Goal: Use online tool/utility: Utilize a website feature to perform a specific function

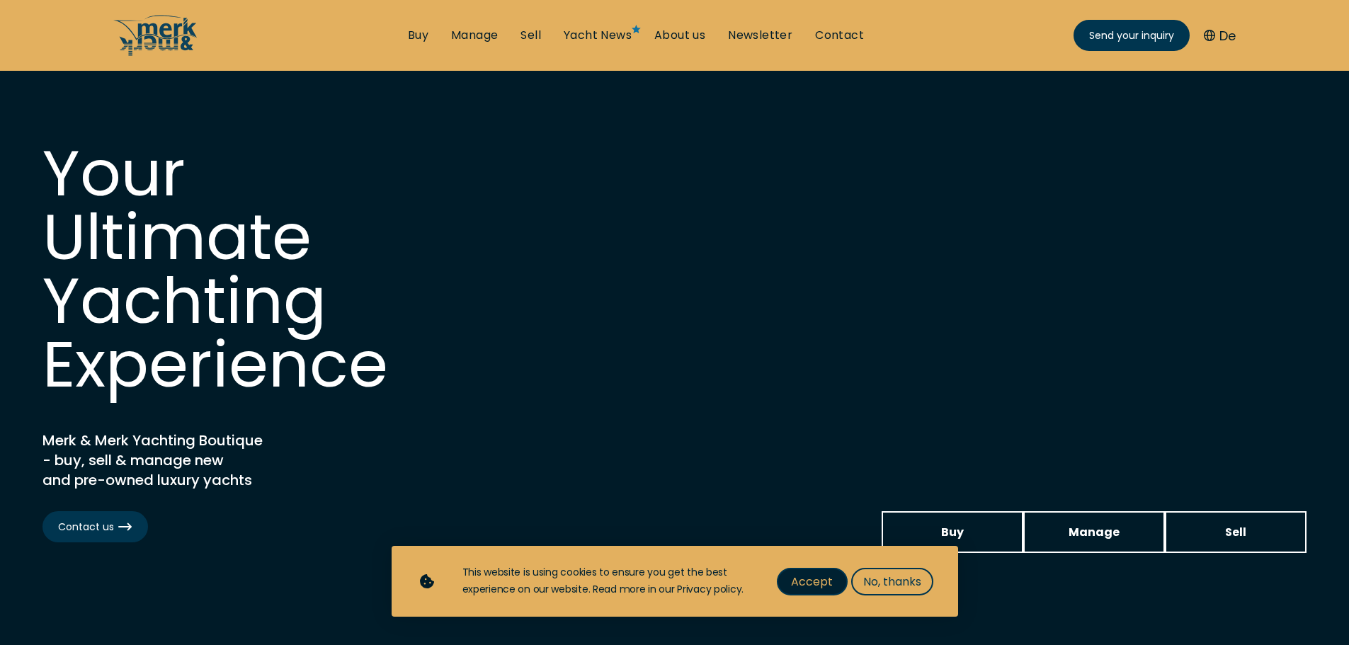
click at [805, 575] on span "Accept" at bounding box center [812, 582] width 42 height 18
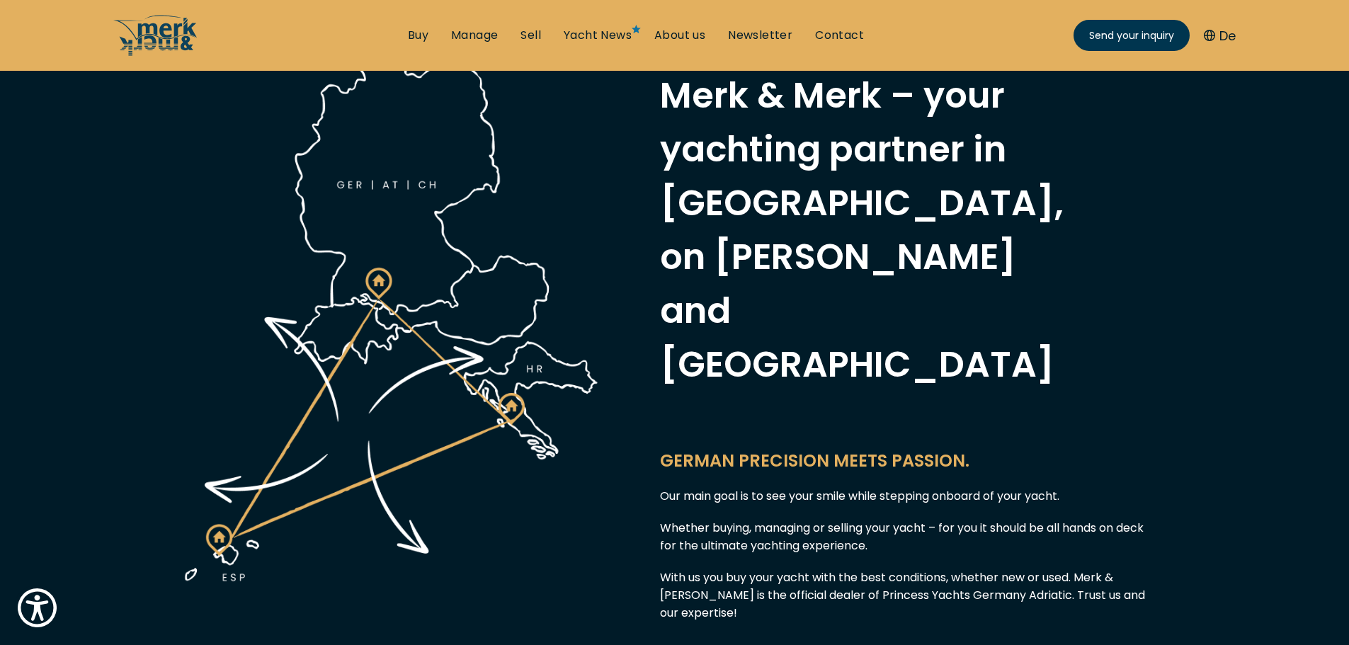
scroll to position [708, 0]
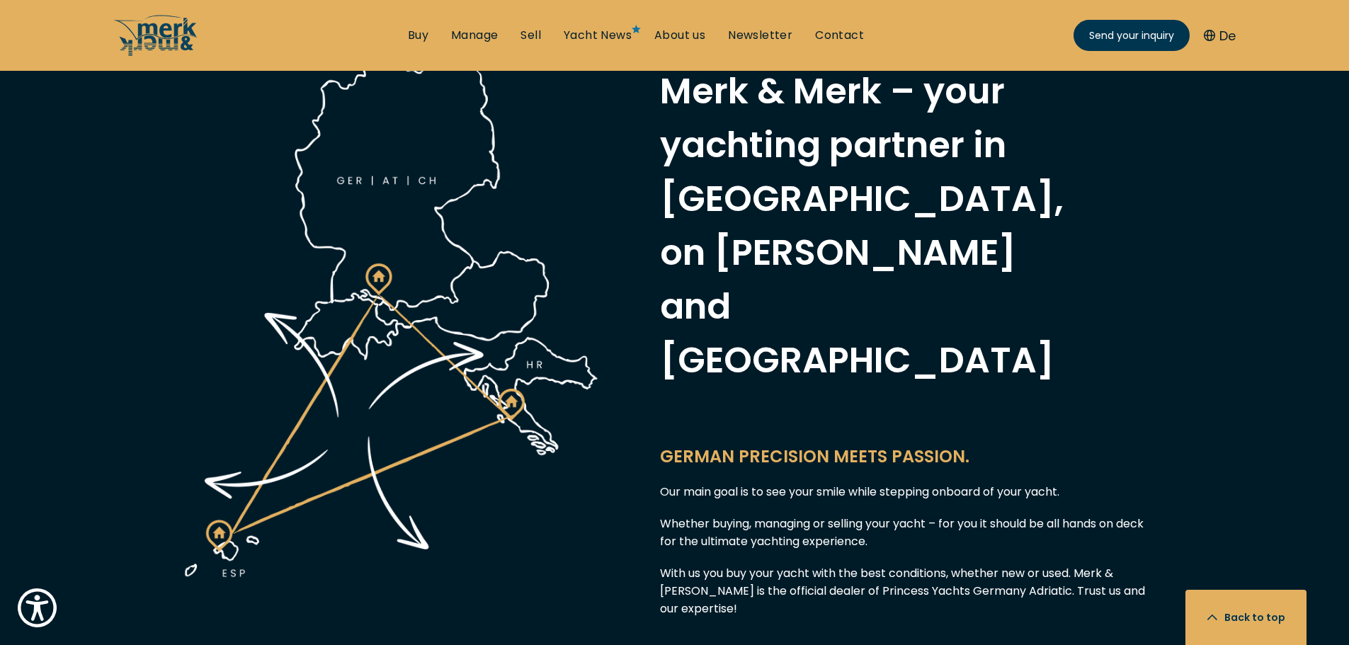
click at [192, 244] on div at bounding box center [391, 408] width 467 height 758
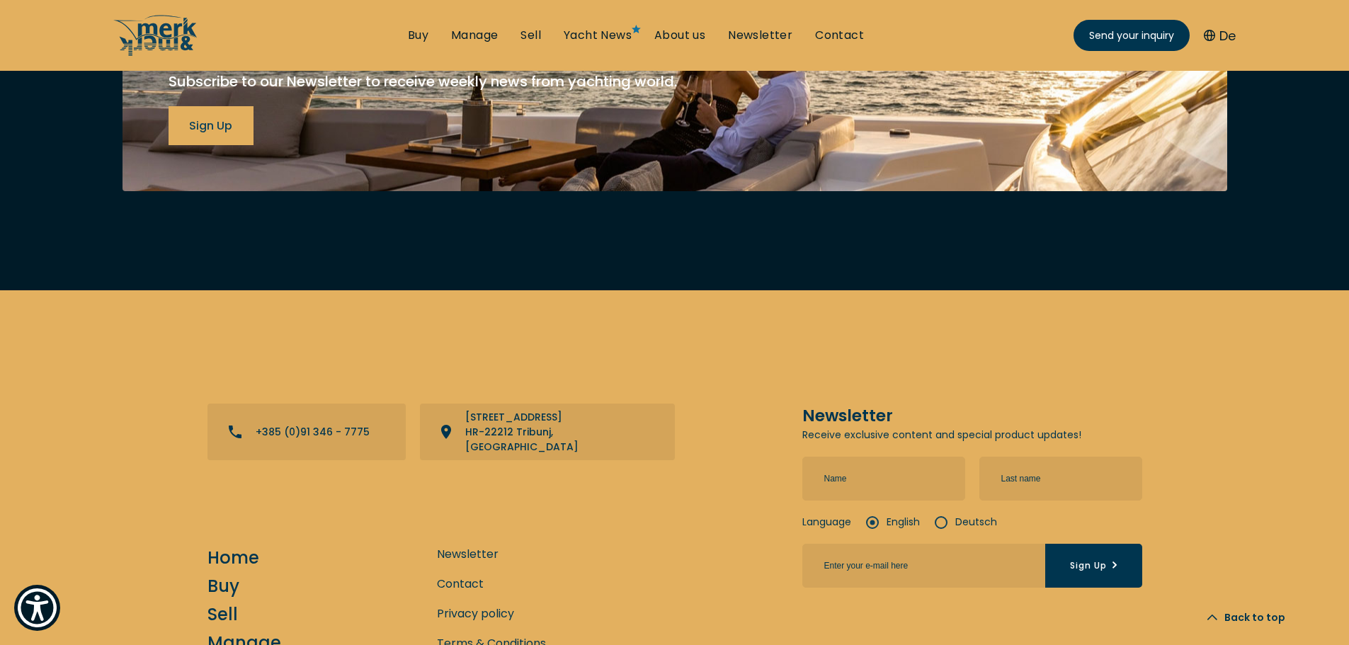
scroll to position [5750, 0]
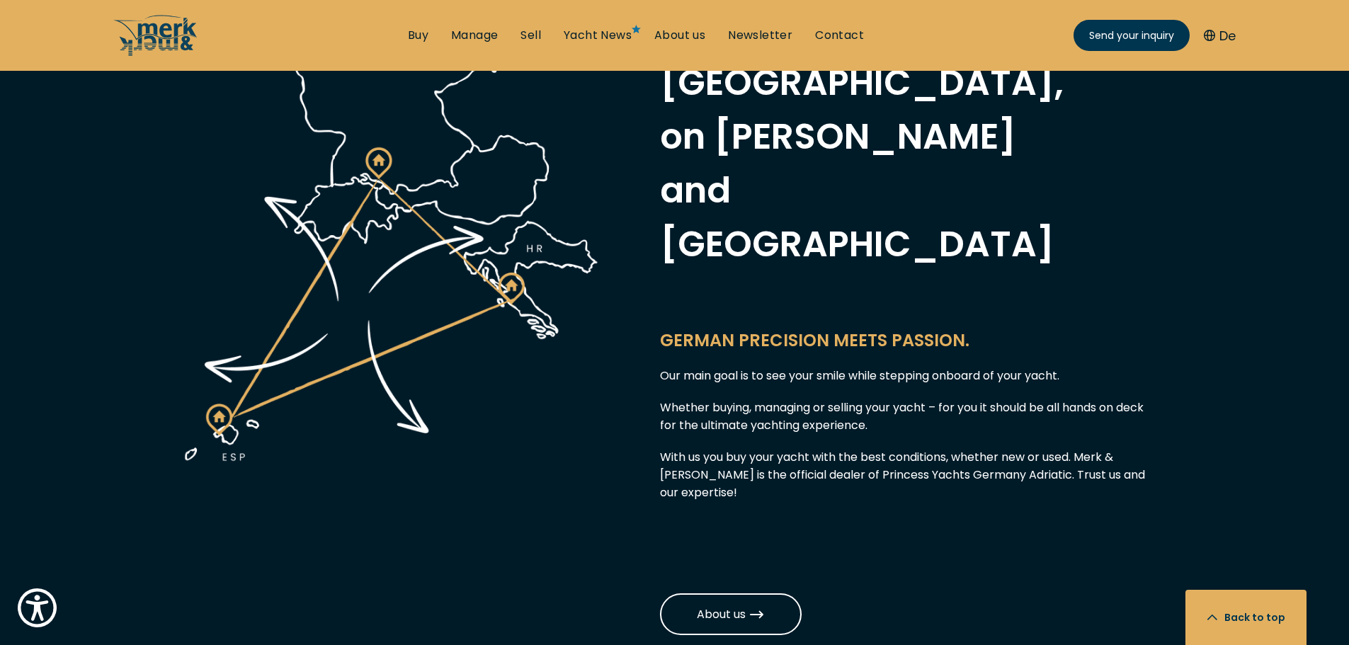
scroll to position [850, 0]
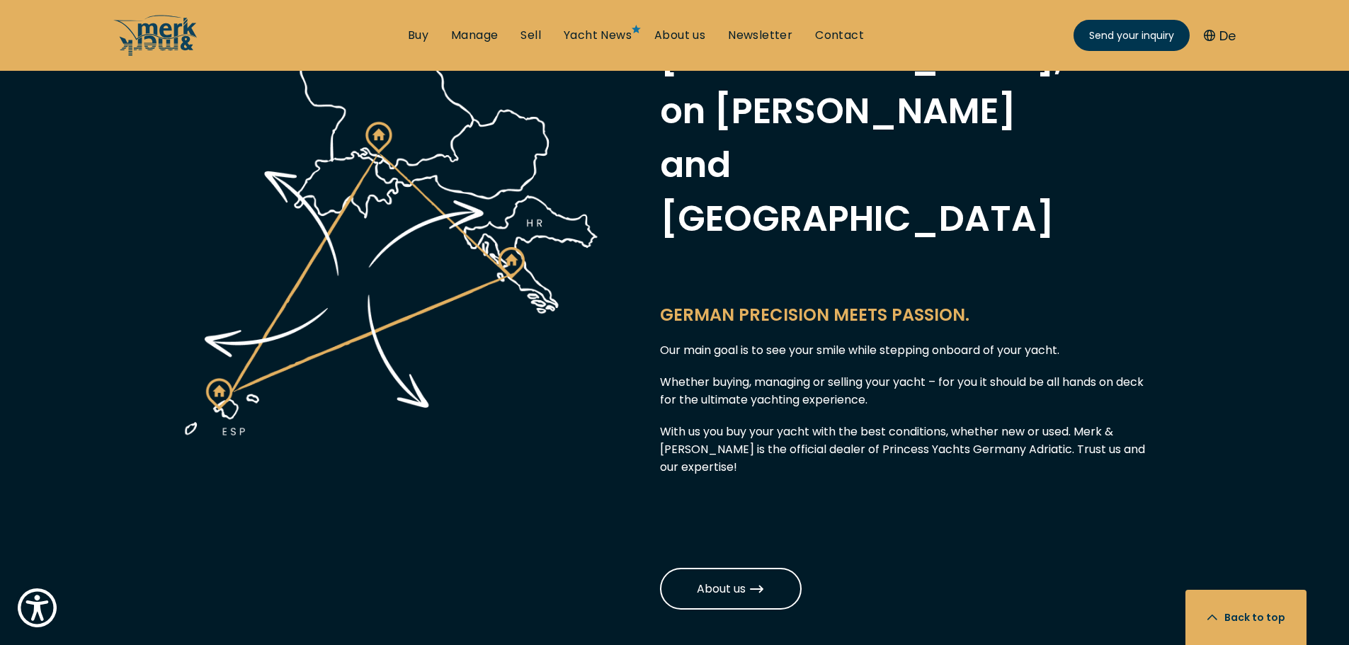
click at [779, 363] on div "Our main goal is to see your smile while stepping onboard of your yacht. Whethe…" at bounding box center [908, 408] width 496 height 135
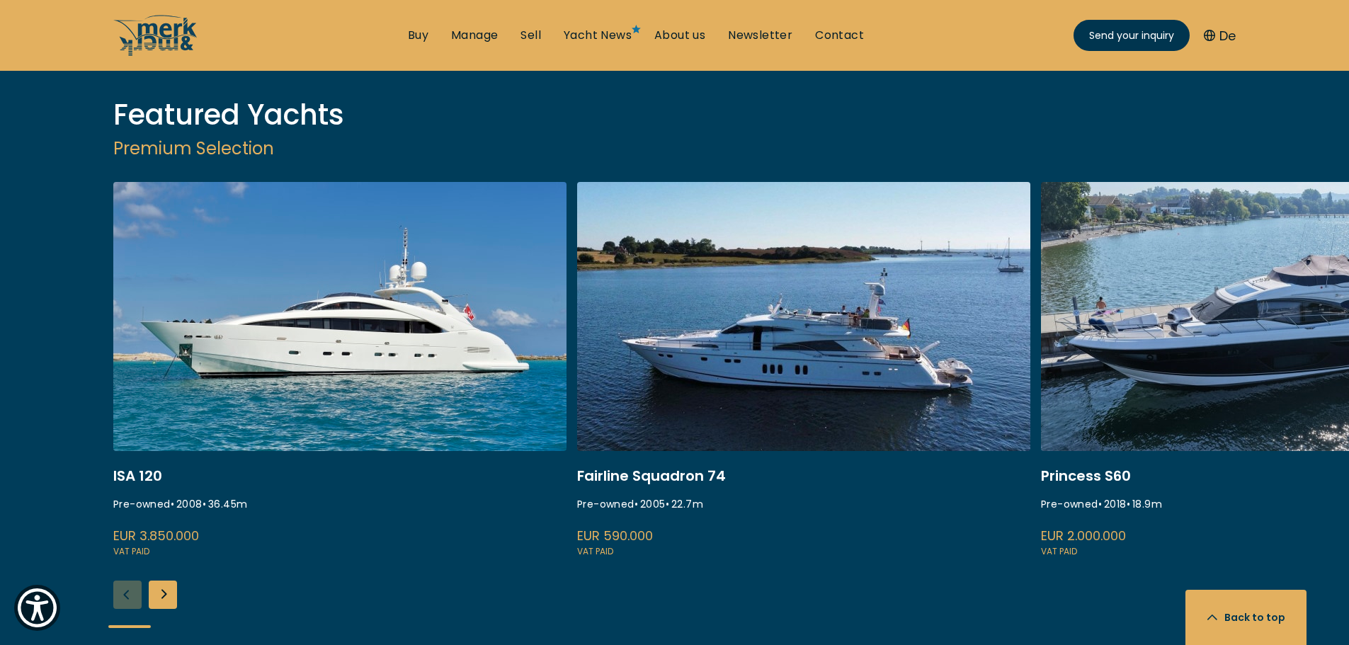
scroll to position [1771, 0]
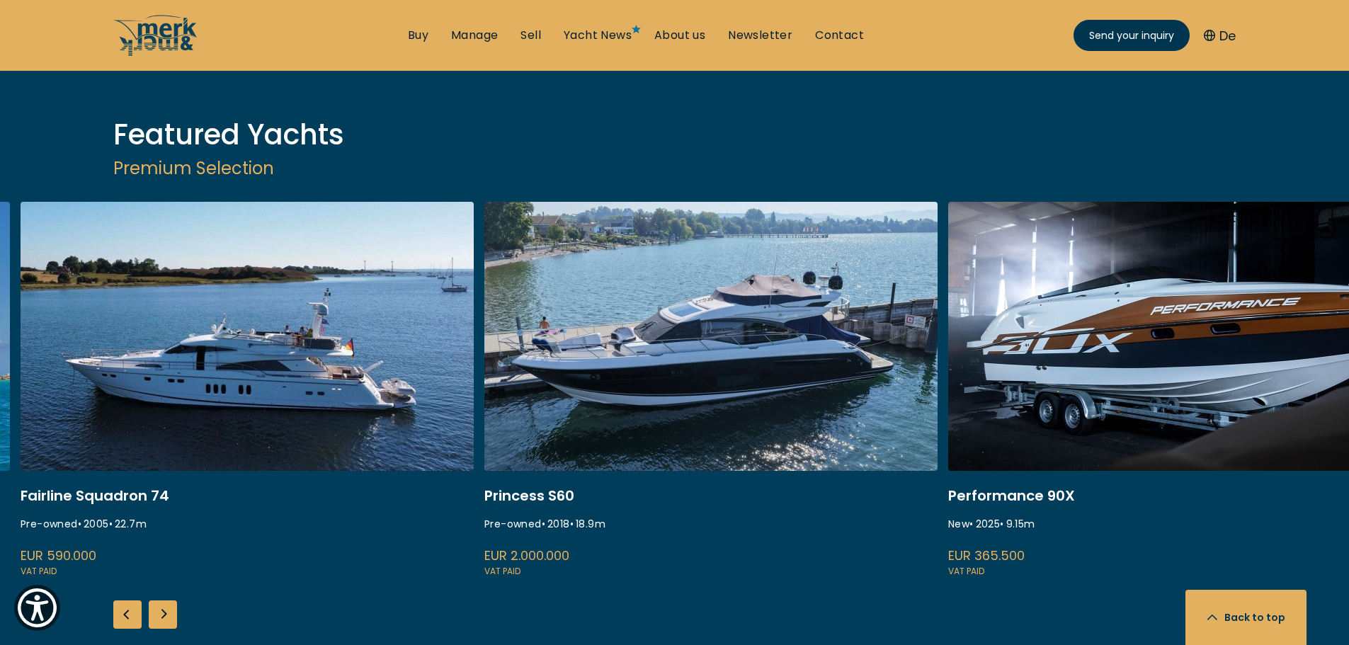
click at [402, 457] on link "fairline squadron 74" at bounding box center [247, 391] width 453 height 378
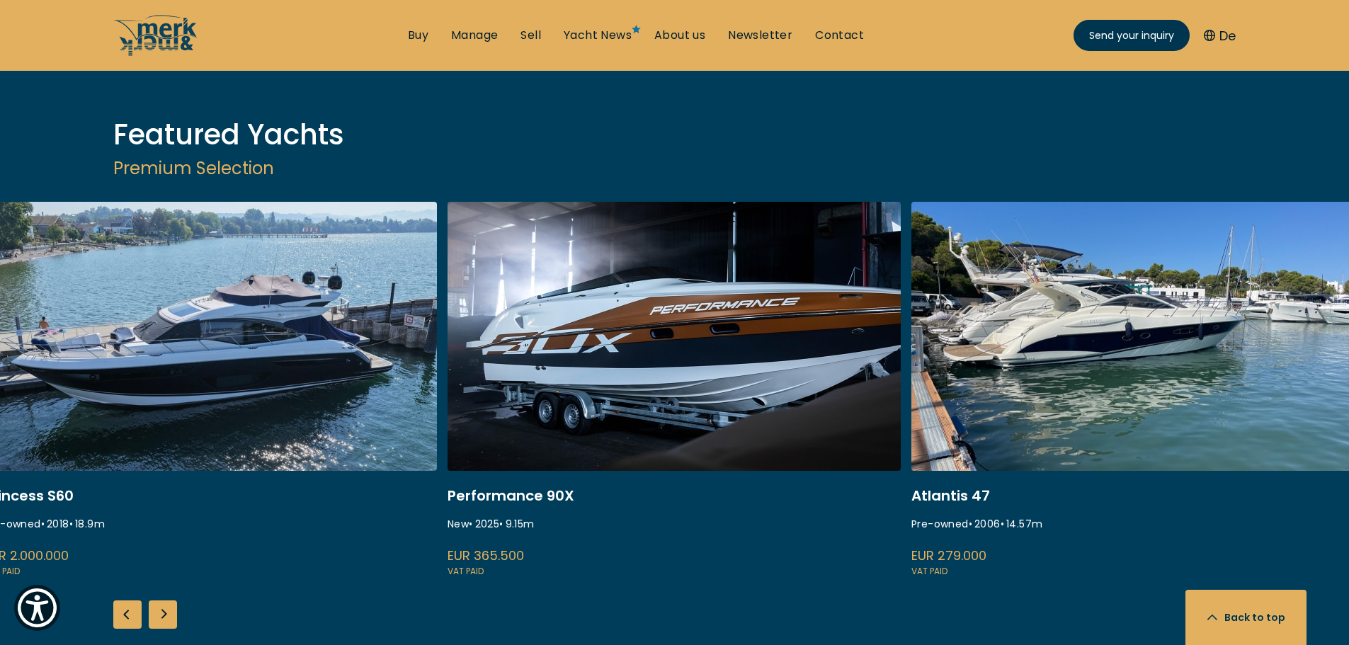
click at [438, 473] on div "Princess S60 Pre-owned • 2018 • 18.9 m EUR 2.000.000 VAT paid" at bounding box center [216, 391] width 464 height 378
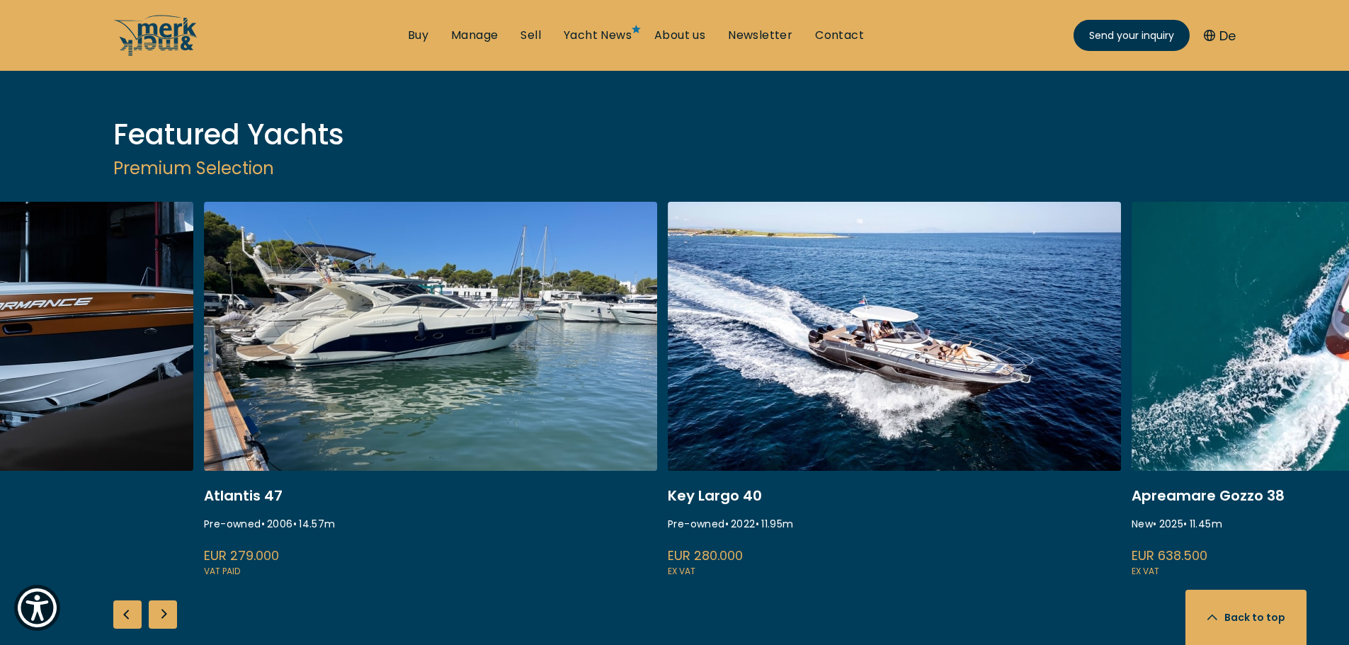
click at [378, 465] on link "gobbi atlantis 47" at bounding box center [430, 391] width 453 height 378
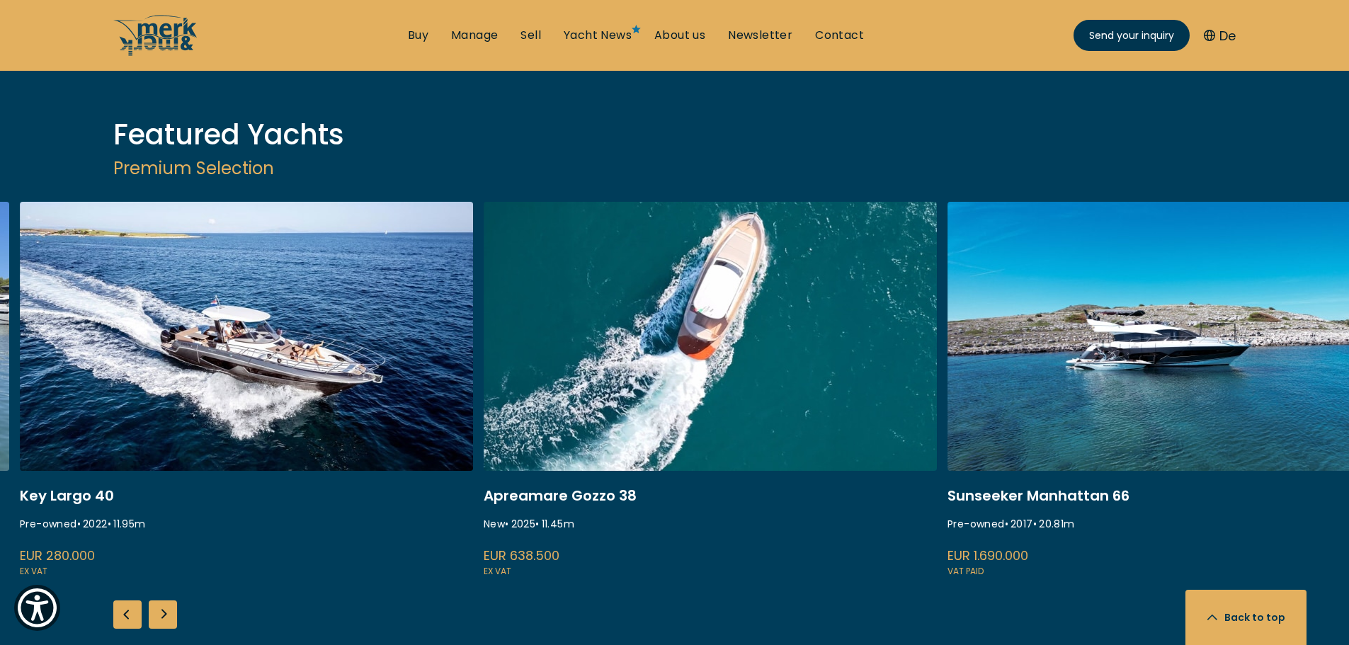
click at [344, 465] on link "sessa marine key largo 40" at bounding box center [246, 391] width 453 height 378
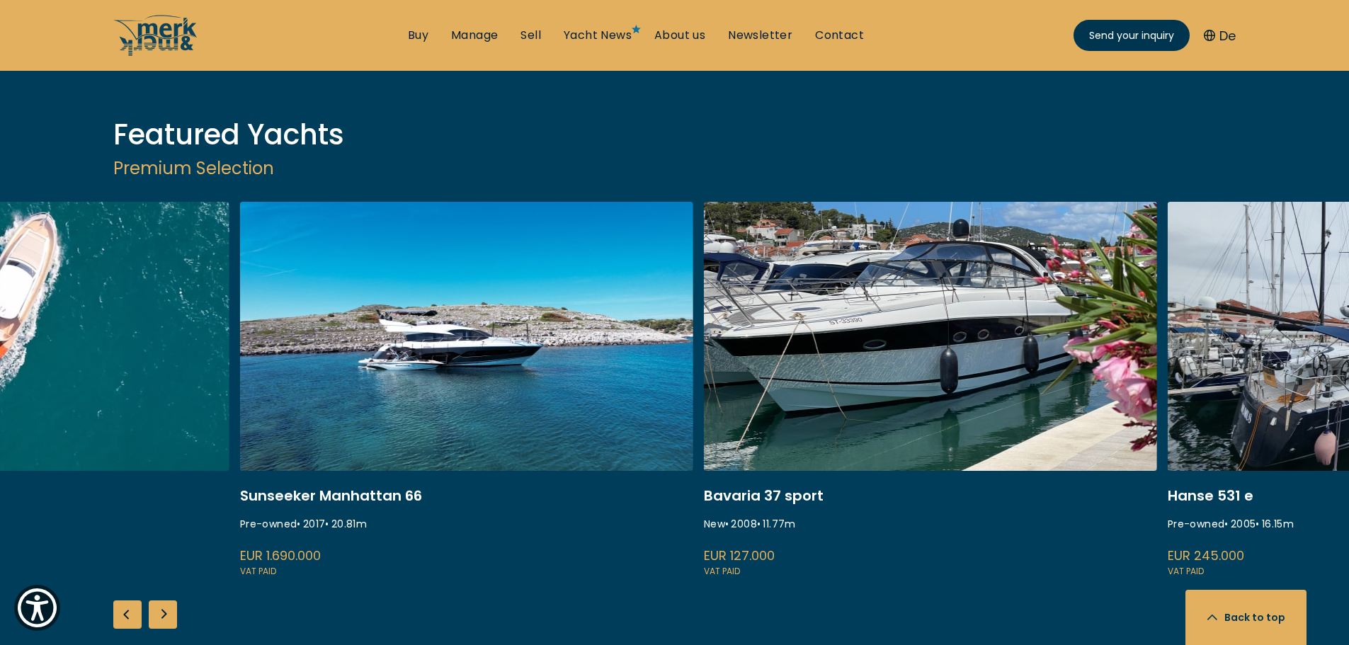
click at [394, 471] on link "ekstase" at bounding box center [466, 391] width 453 height 378
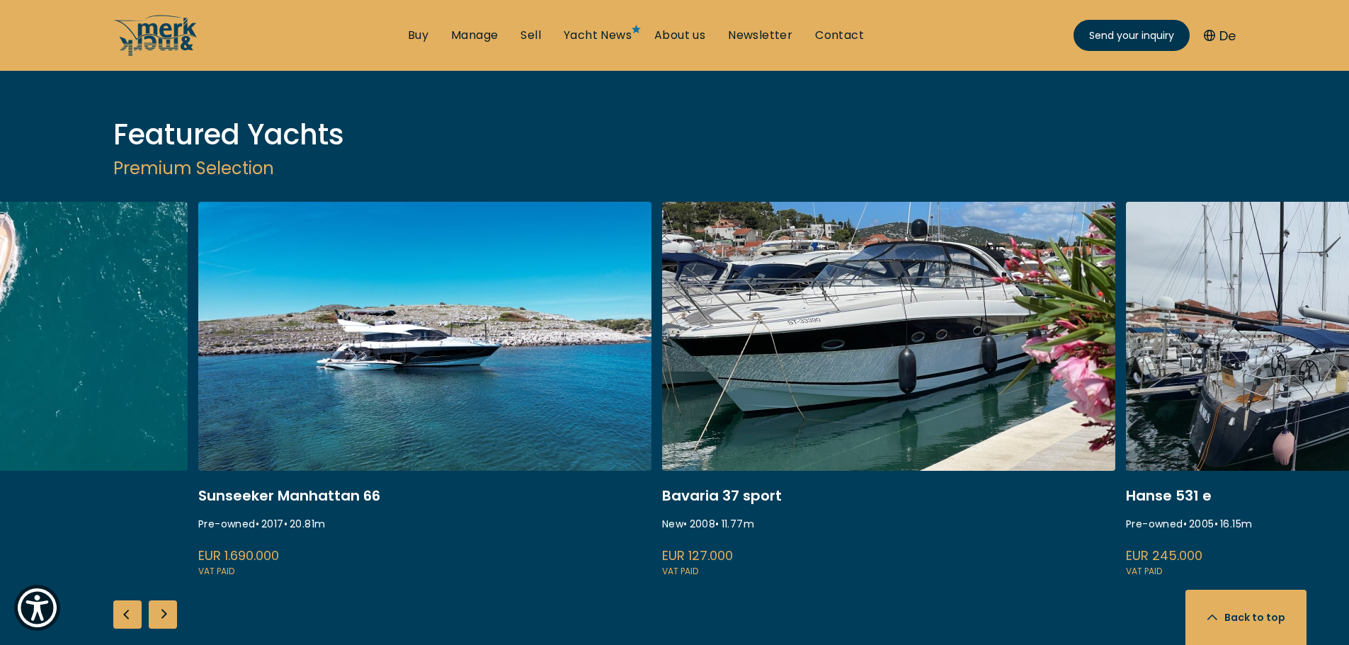
click at [822, 273] on link "marco polo bavaria 37" at bounding box center [888, 391] width 453 height 378
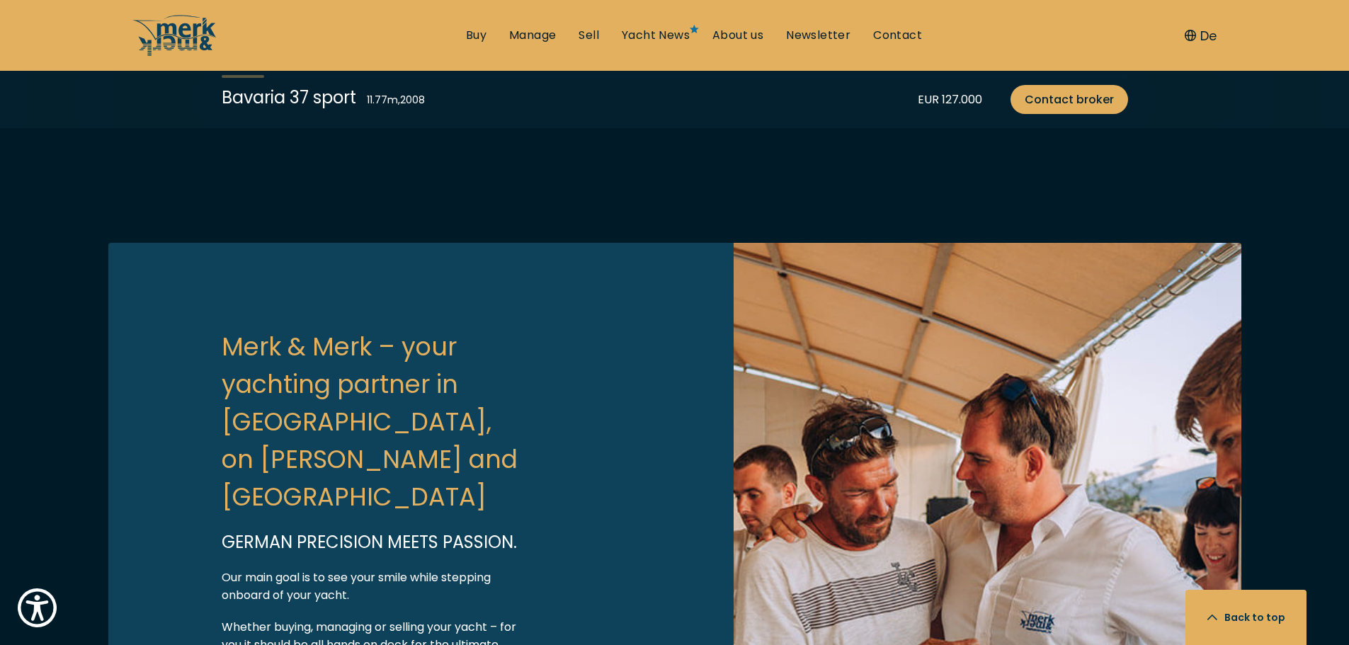
scroll to position [4250, 0]
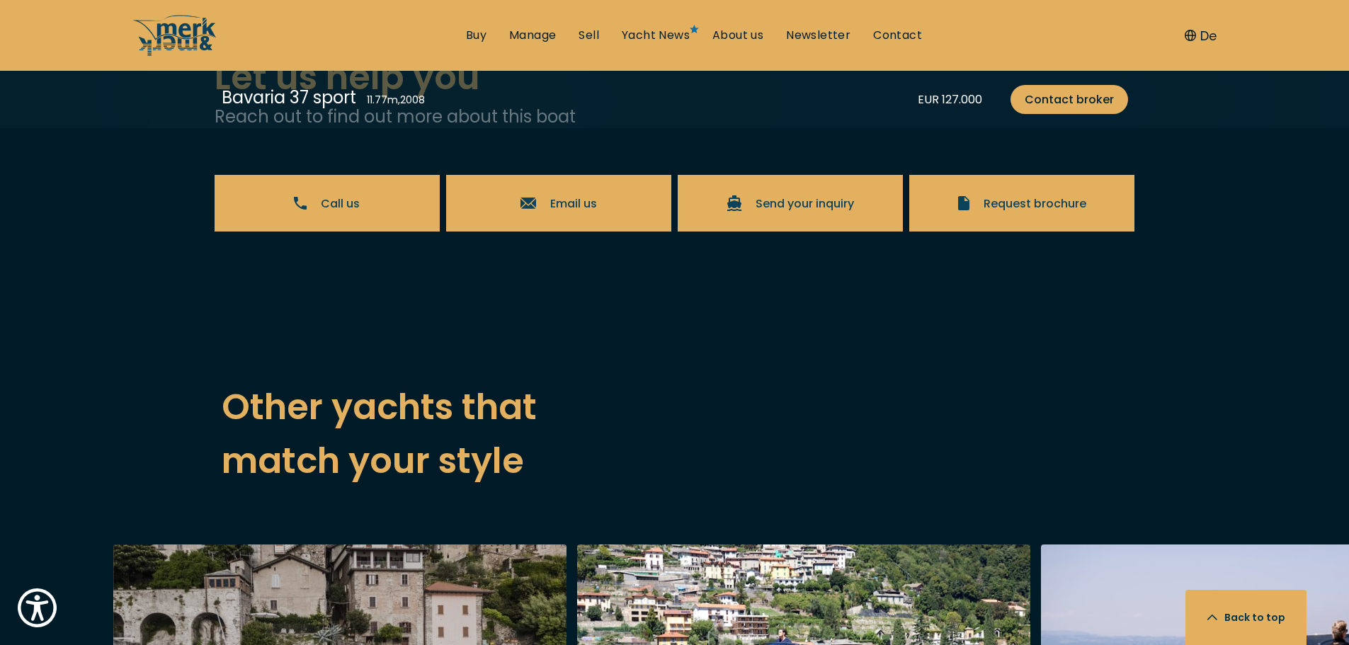
scroll to position [4037, 0]
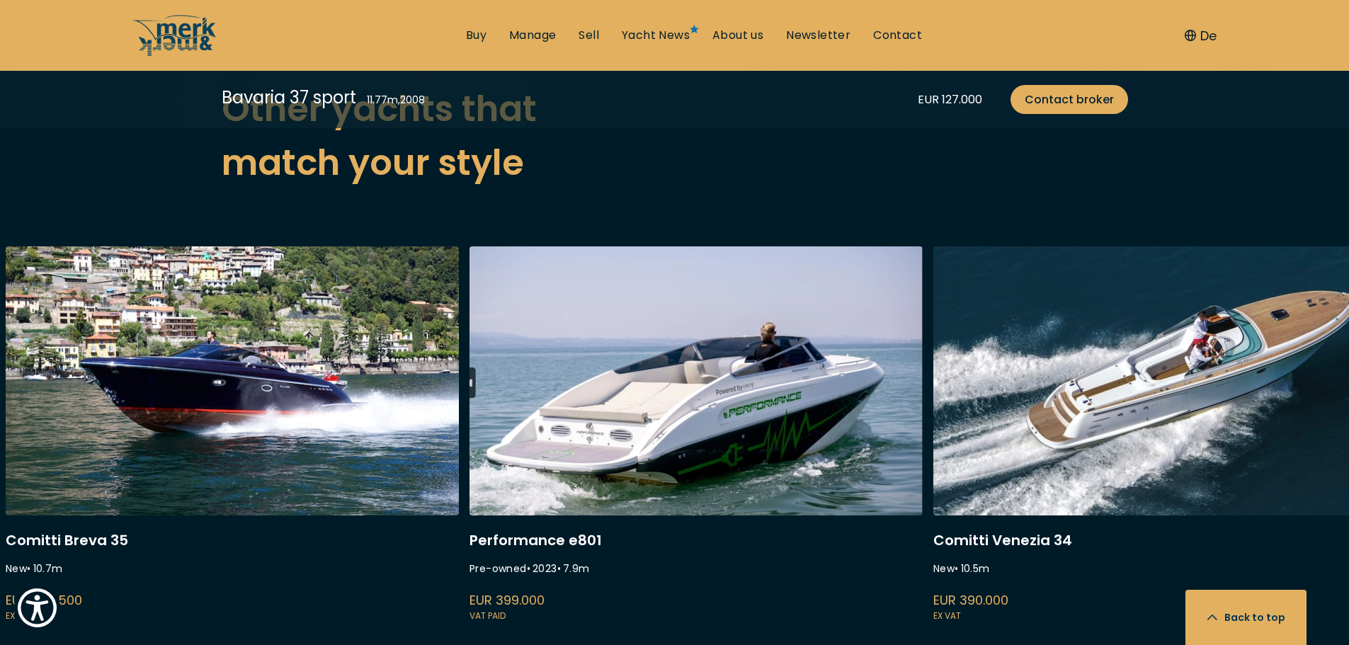
click at [358, 443] on link "comitti breva 35" at bounding box center [232, 435] width 453 height 378
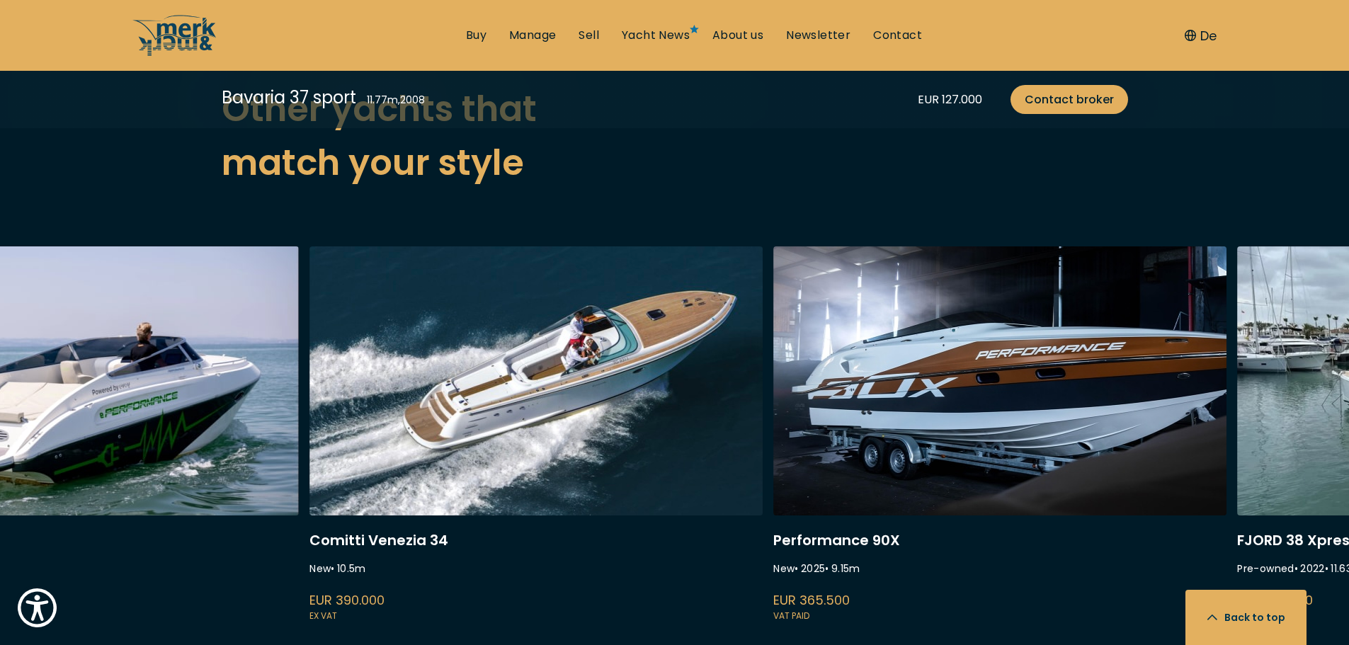
click at [604, 417] on link "venezia 34" at bounding box center [536, 435] width 453 height 378
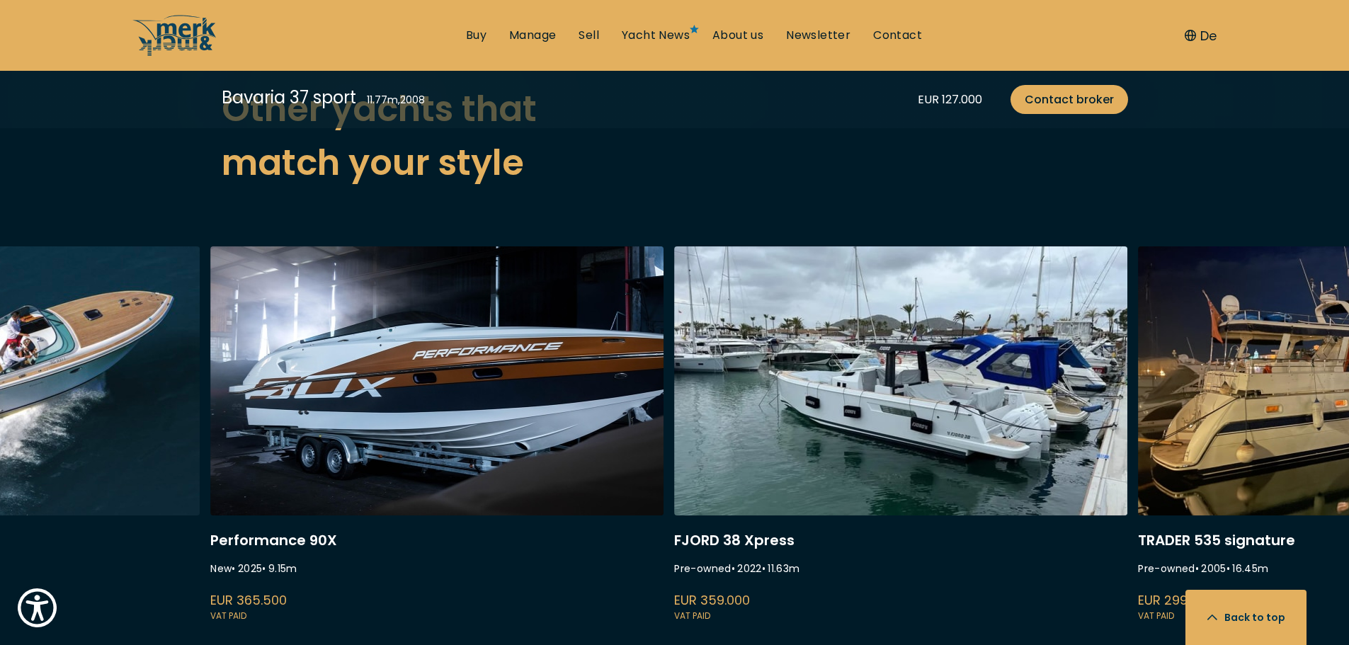
click at [452, 414] on link "performance 90x" at bounding box center [436, 435] width 453 height 378
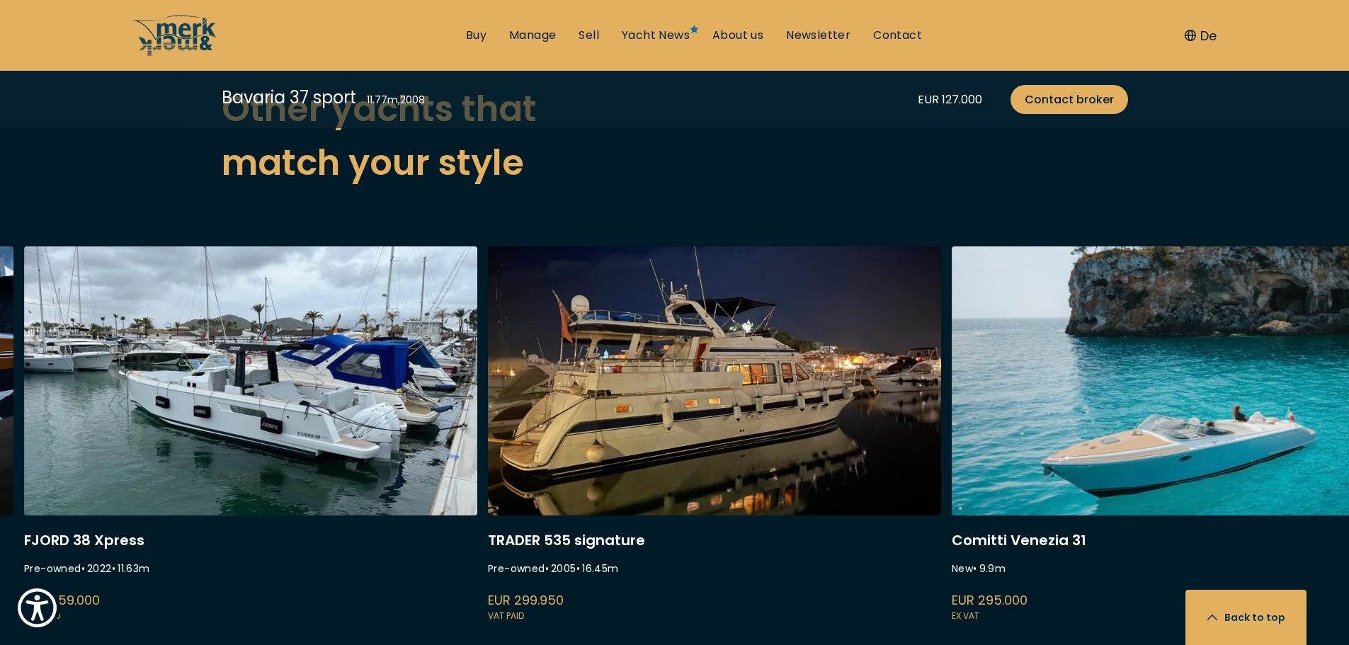
click at [363, 410] on link "fjord 38 xpress" at bounding box center [250, 435] width 453 height 378
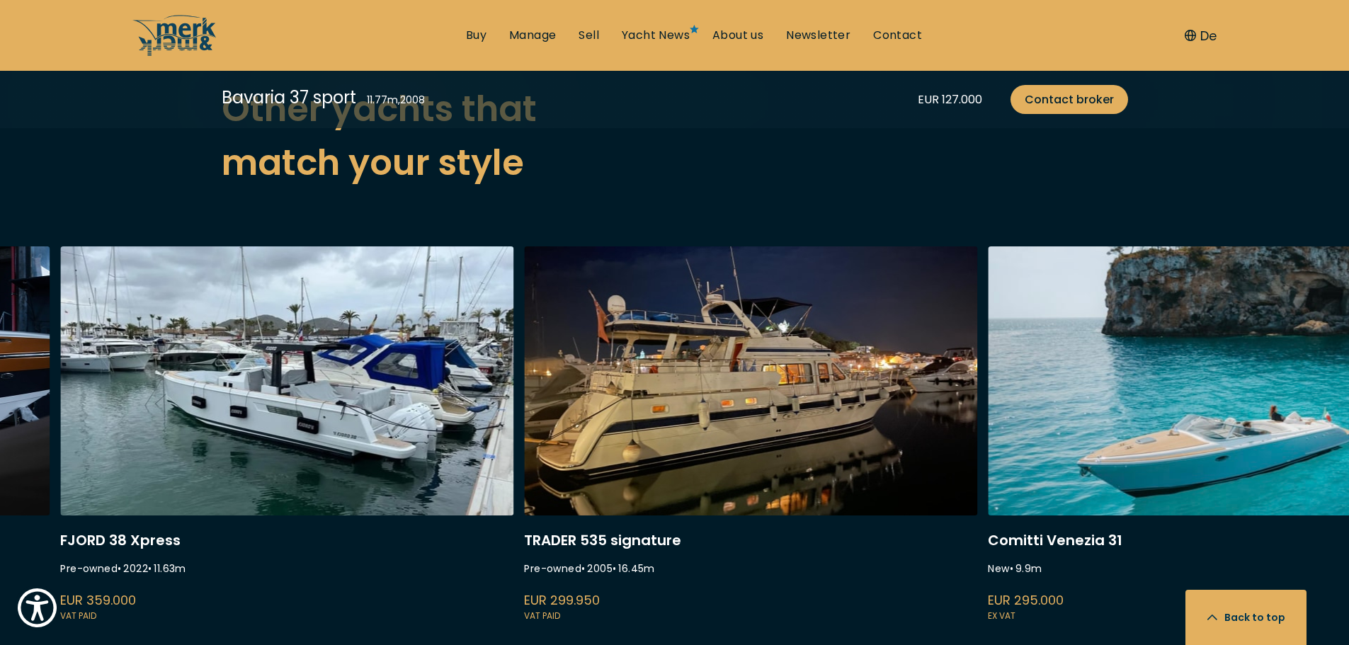
click at [601, 439] on link "trader 535 signature" at bounding box center [750, 435] width 453 height 378
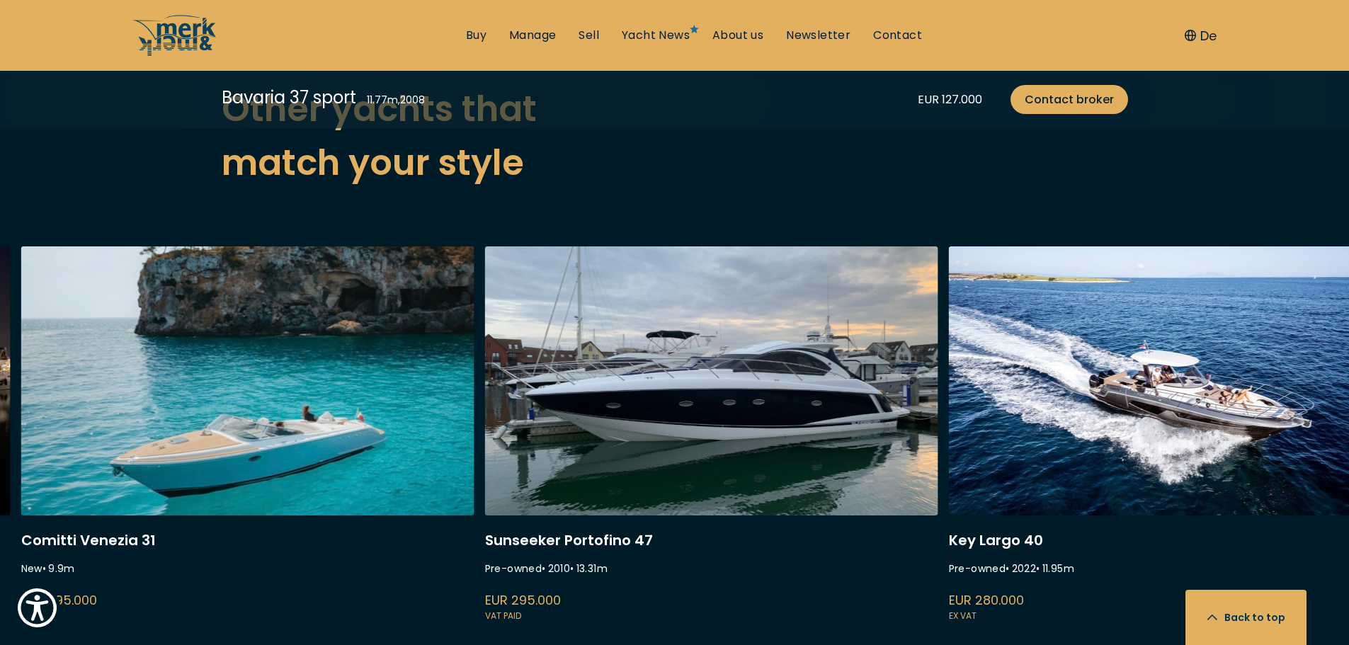
click at [368, 427] on link "venezia 31" at bounding box center [247, 435] width 453 height 378
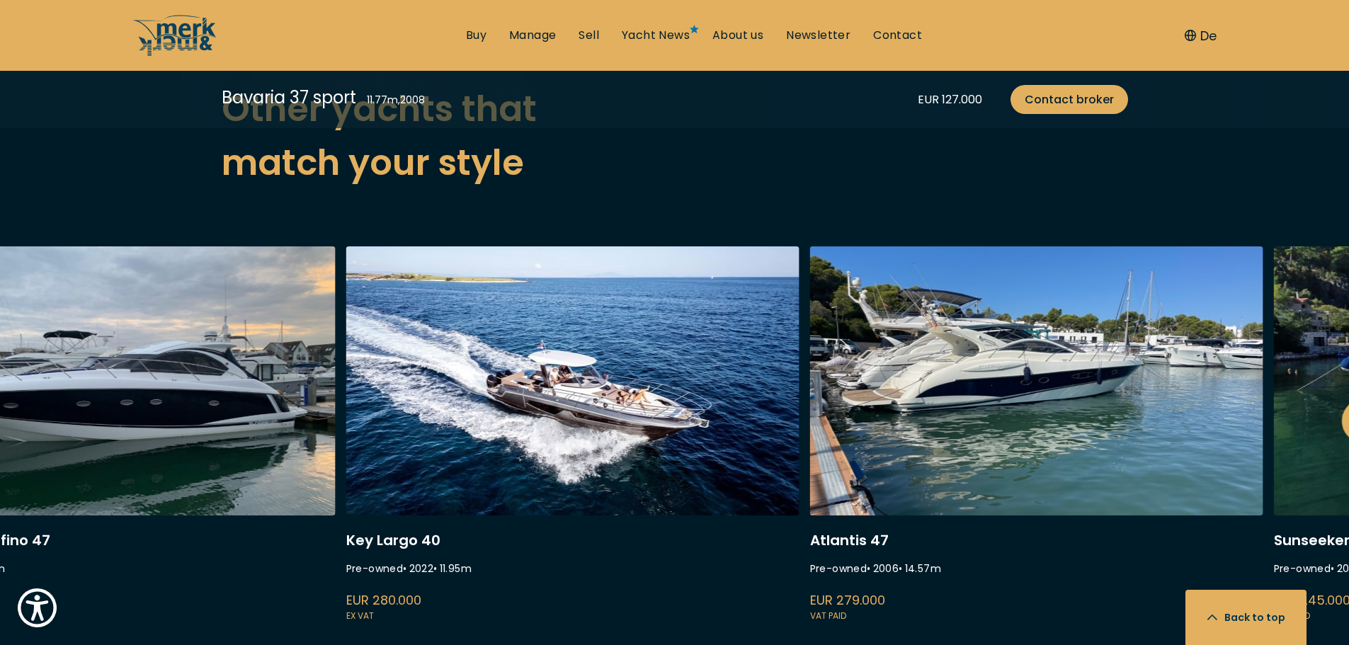
click at [529, 382] on link "sessa marine key largo 40" at bounding box center [572, 435] width 453 height 378
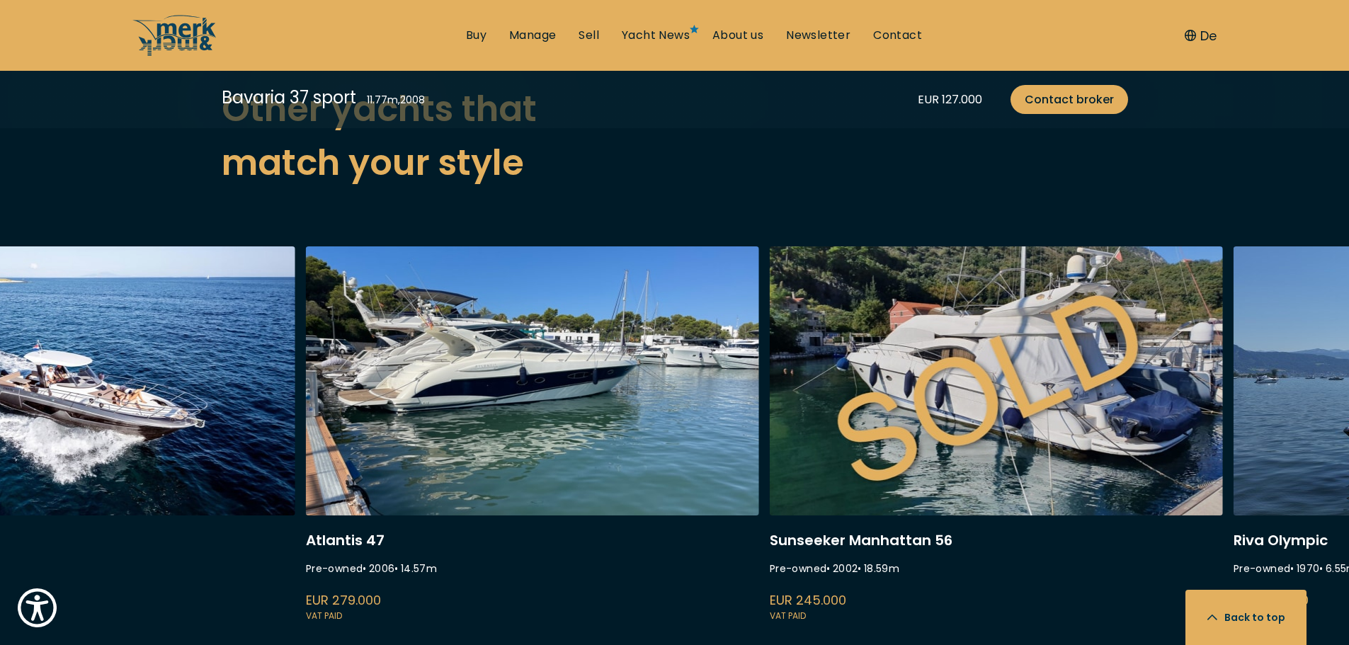
click at [770, 356] on link "sunseeker manhattan 56 shaliba" at bounding box center [996, 435] width 453 height 378
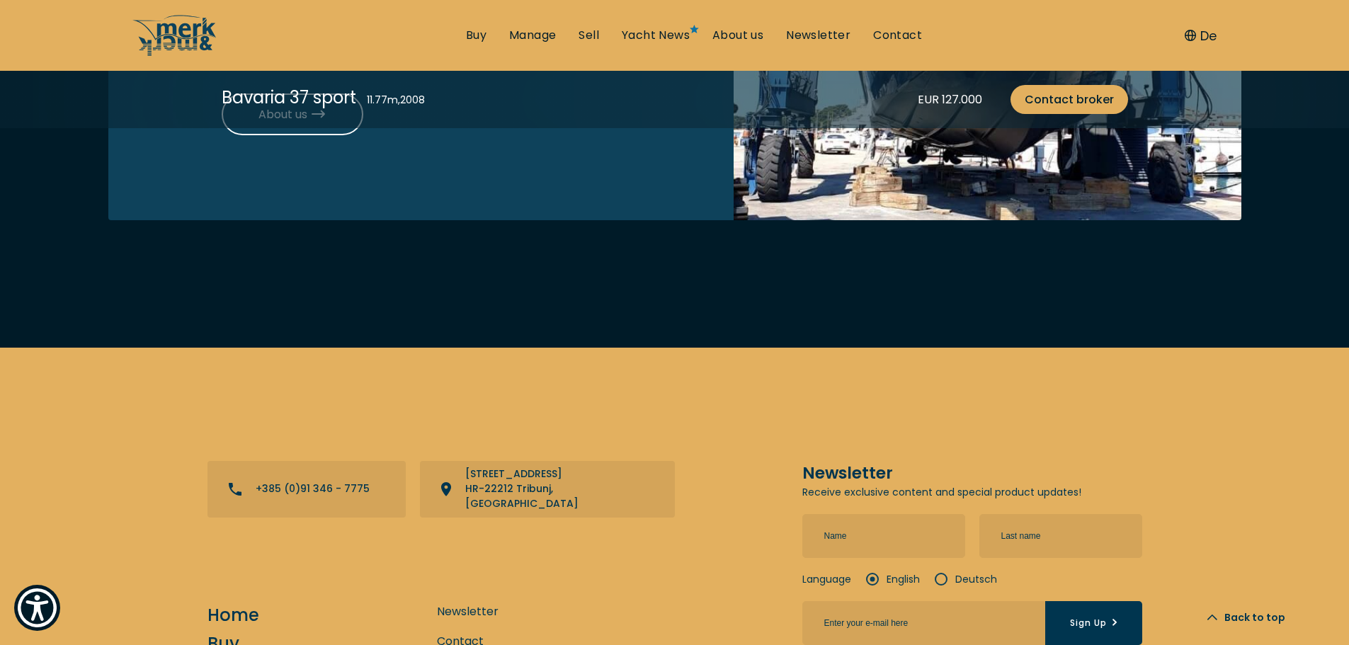
scroll to position [5462, 0]
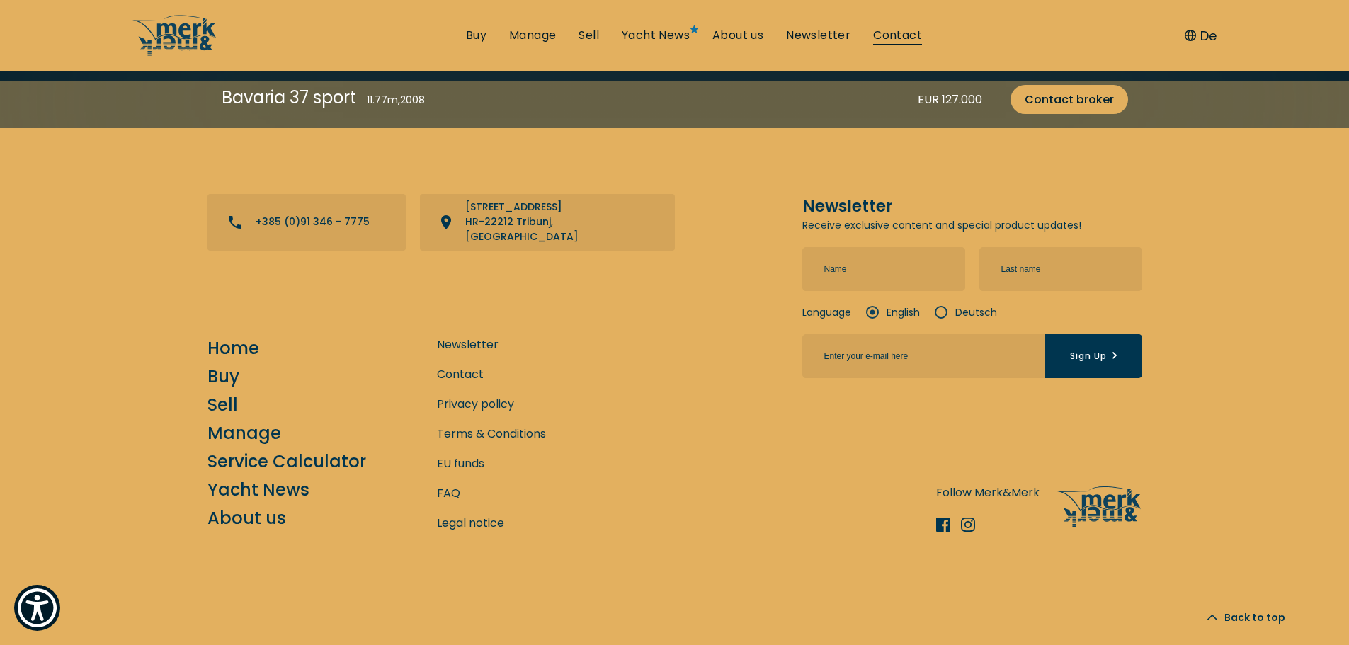
click at [914, 38] on link "Contact" at bounding box center [897, 36] width 49 height 16
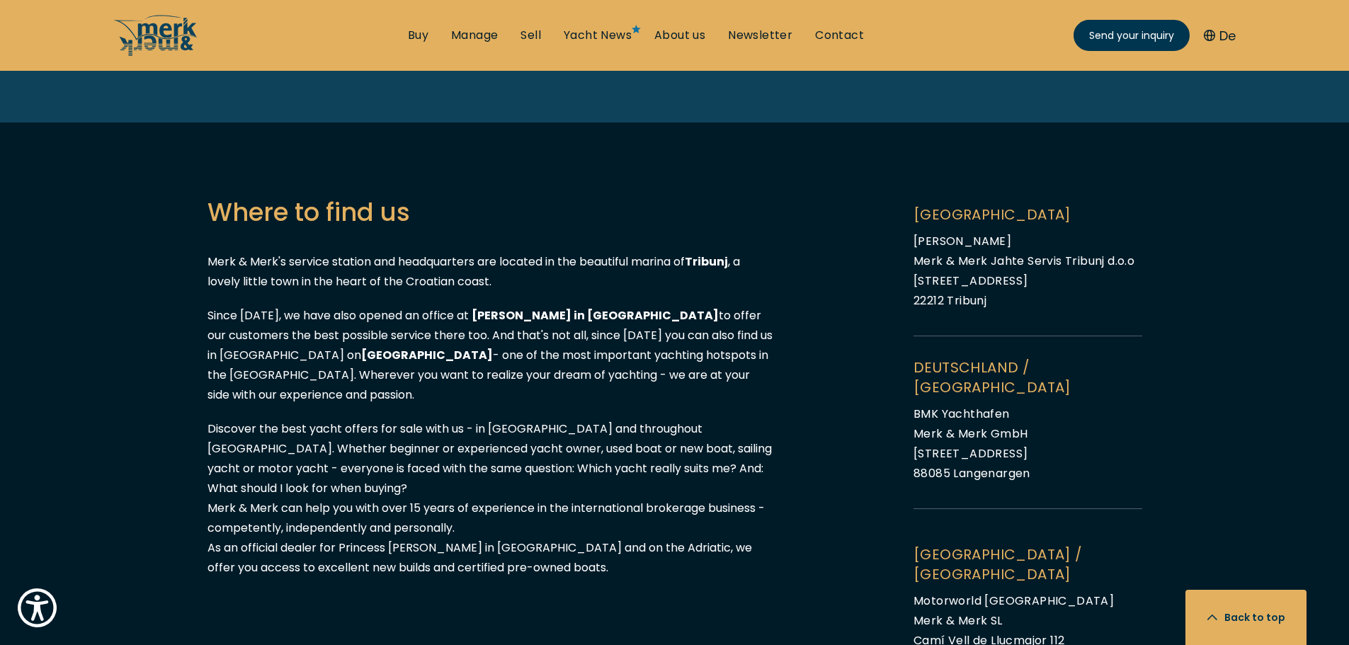
scroll to position [1487, 0]
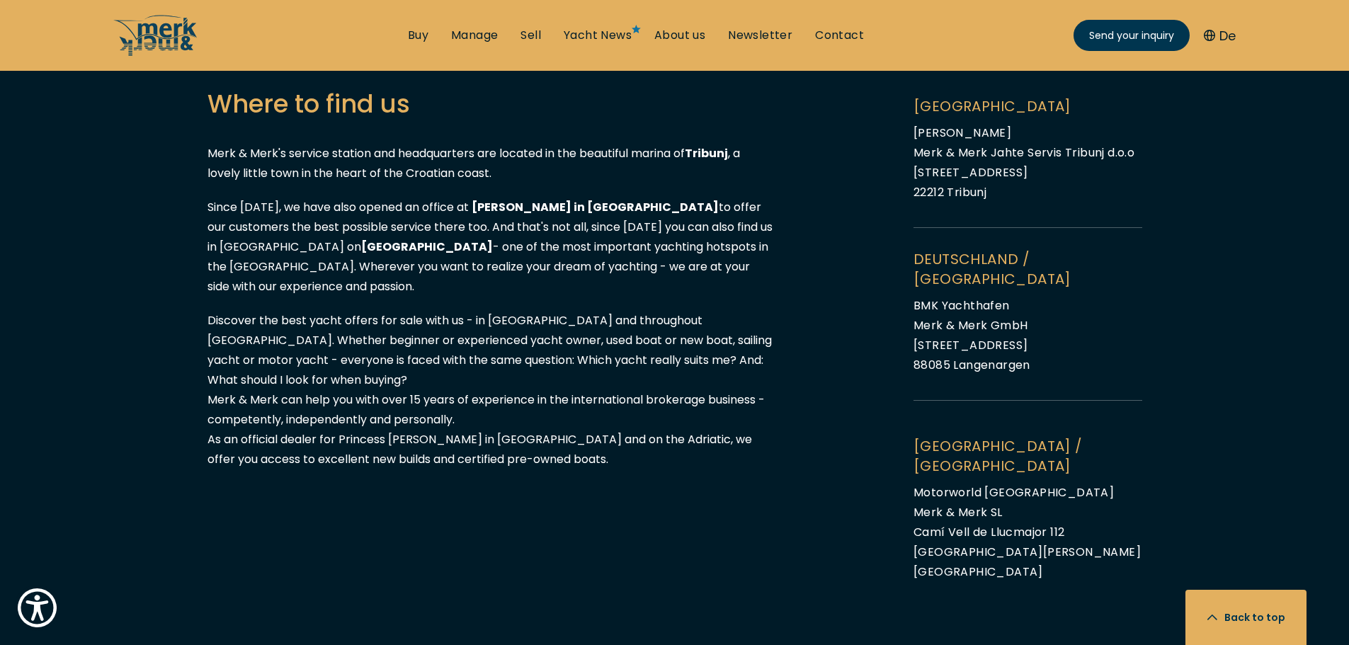
click at [813, 394] on div "Where to find us Merk & Merk's service station and headquarters are located in …" at bounding box center [675, 381] width 935 height 593
click at [178, 396] on main "Contact Get in touch with us Kroatien KROATIEN Address Merk & Merk Jahte Servis…" at bounding box center [674, 143] width 1349 height 2921
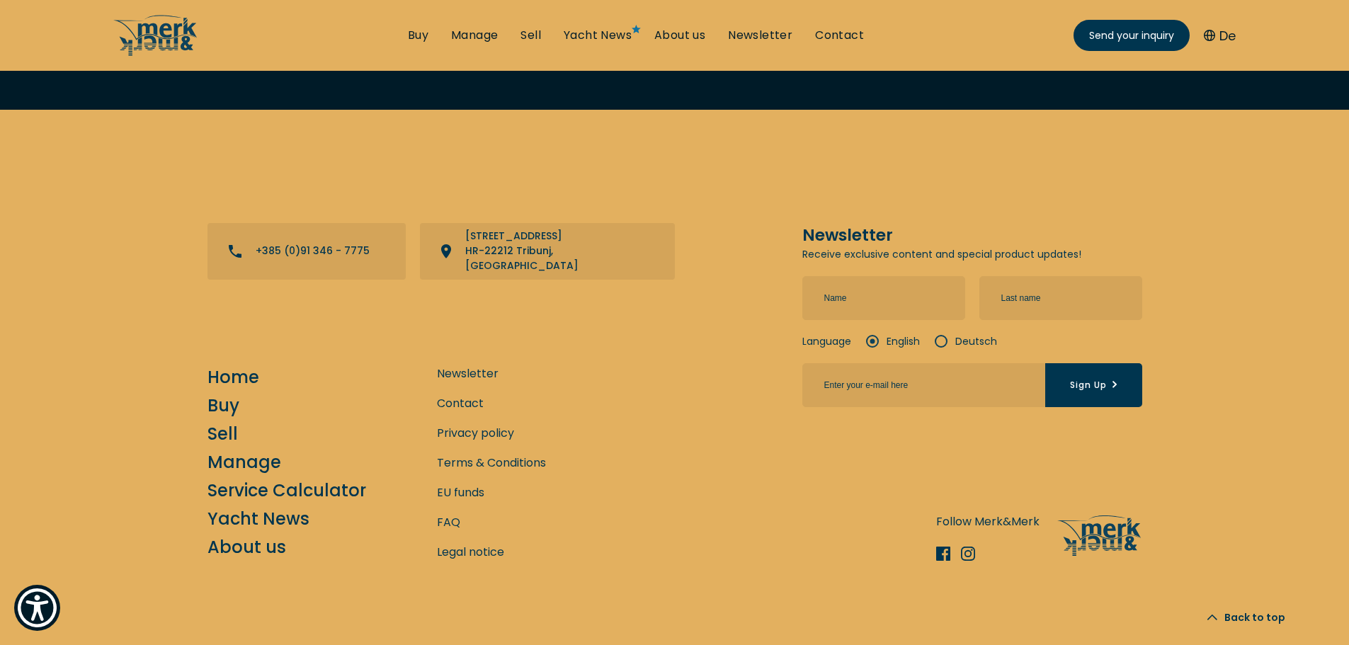
scroll to position [3046, 0]
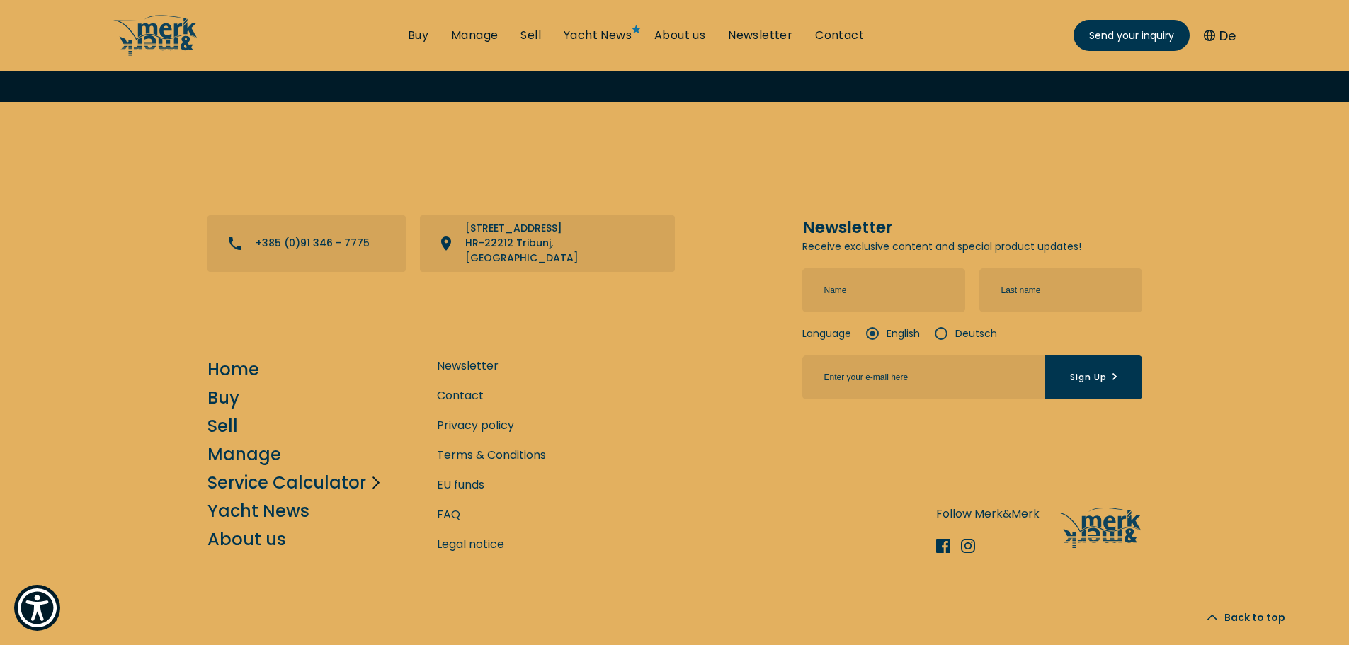
click at [310, 470] on link "Service Calculator" at bounding box center [287, 482] width 159 height 25
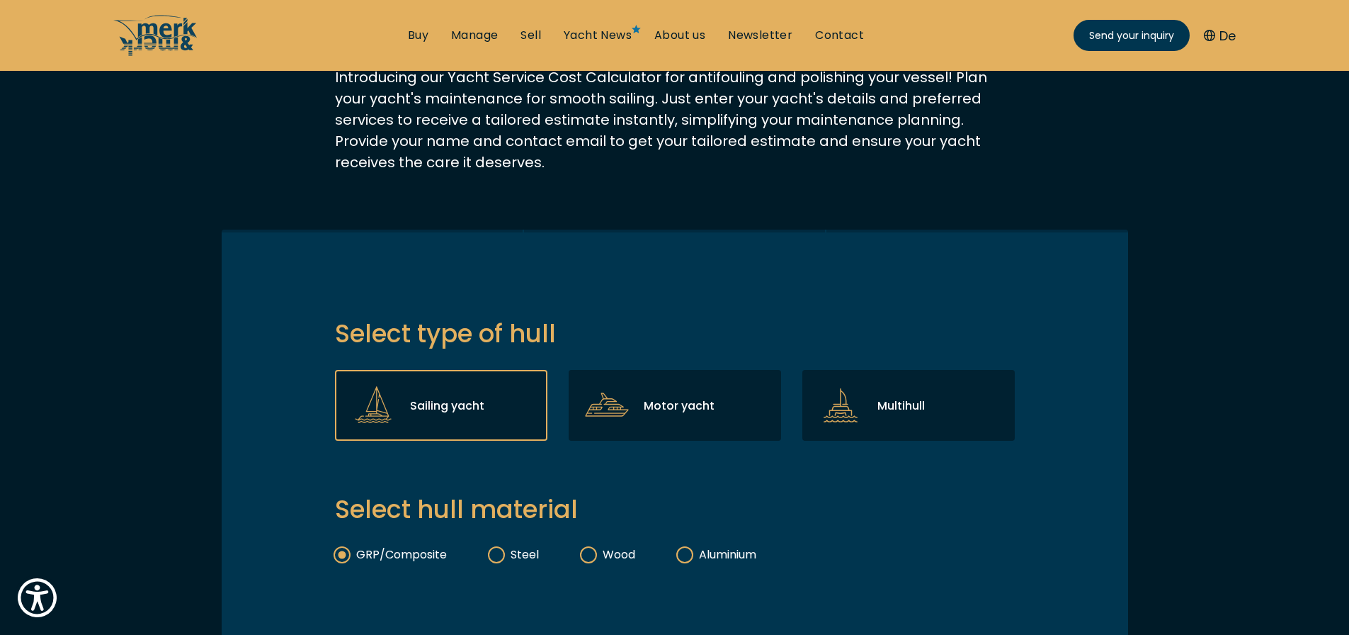
scroll to position [212, 0]
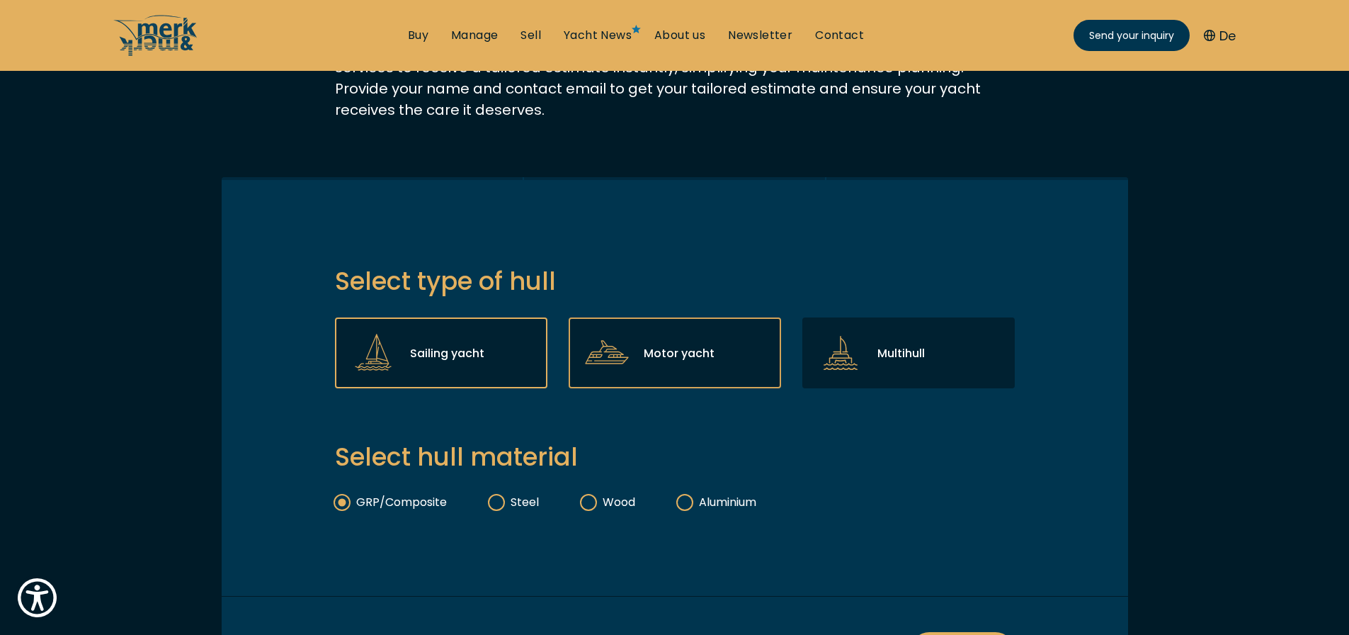
click at [666, 355] on p "Motor yacht" at bounding box center [679, 353] width 71 height 18
click at [0, 0] on input "Motor yacht" at bounding box center [0, 0] width 0 height 0
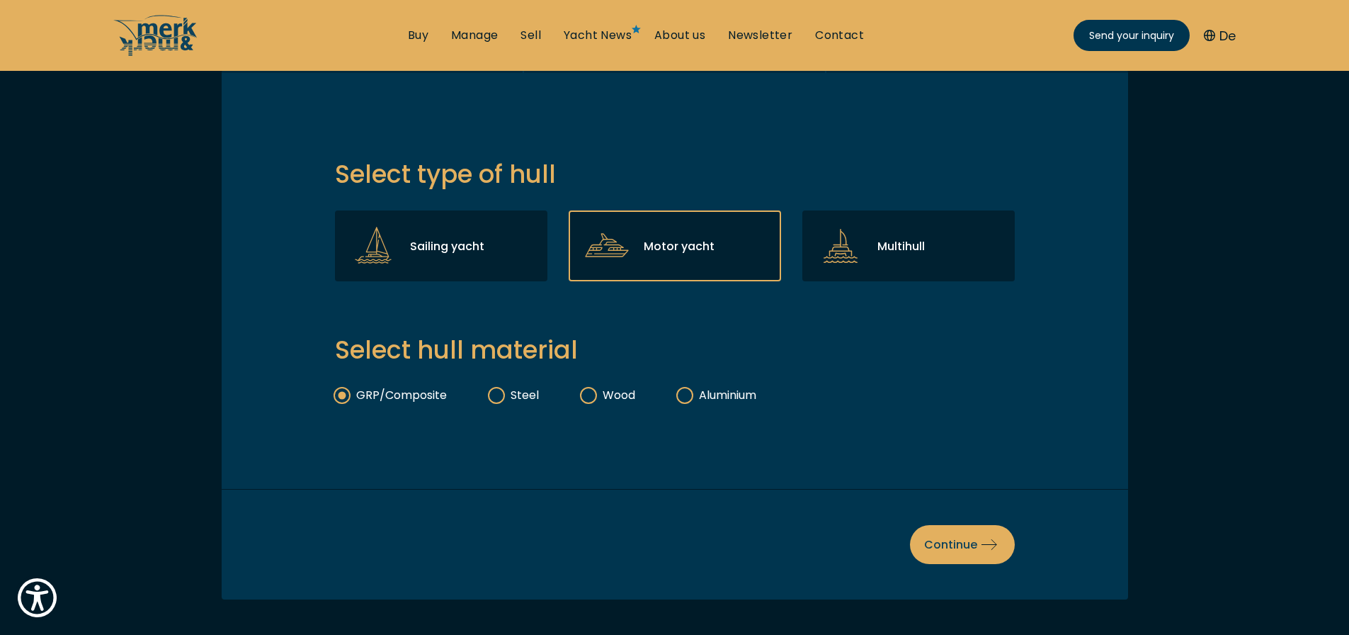
scroll to position [283, 0]
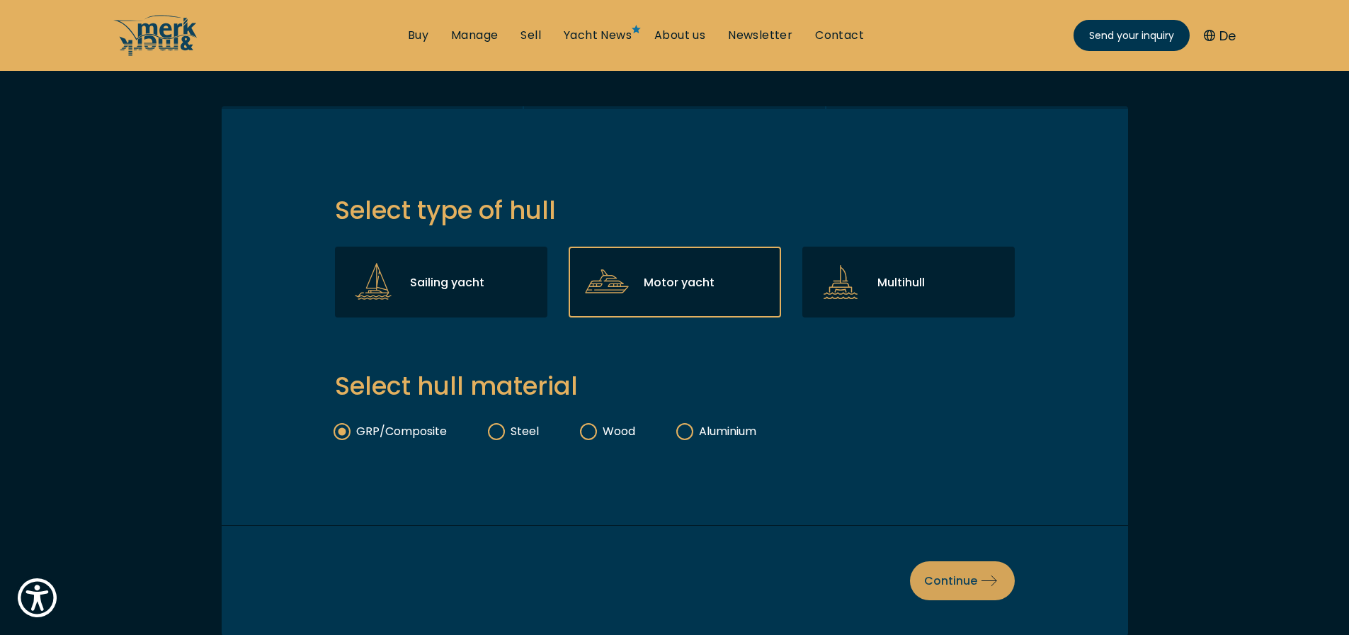
click at [960, 577] on span "Continue" at bounding box center [962, 581] width 76 height 18
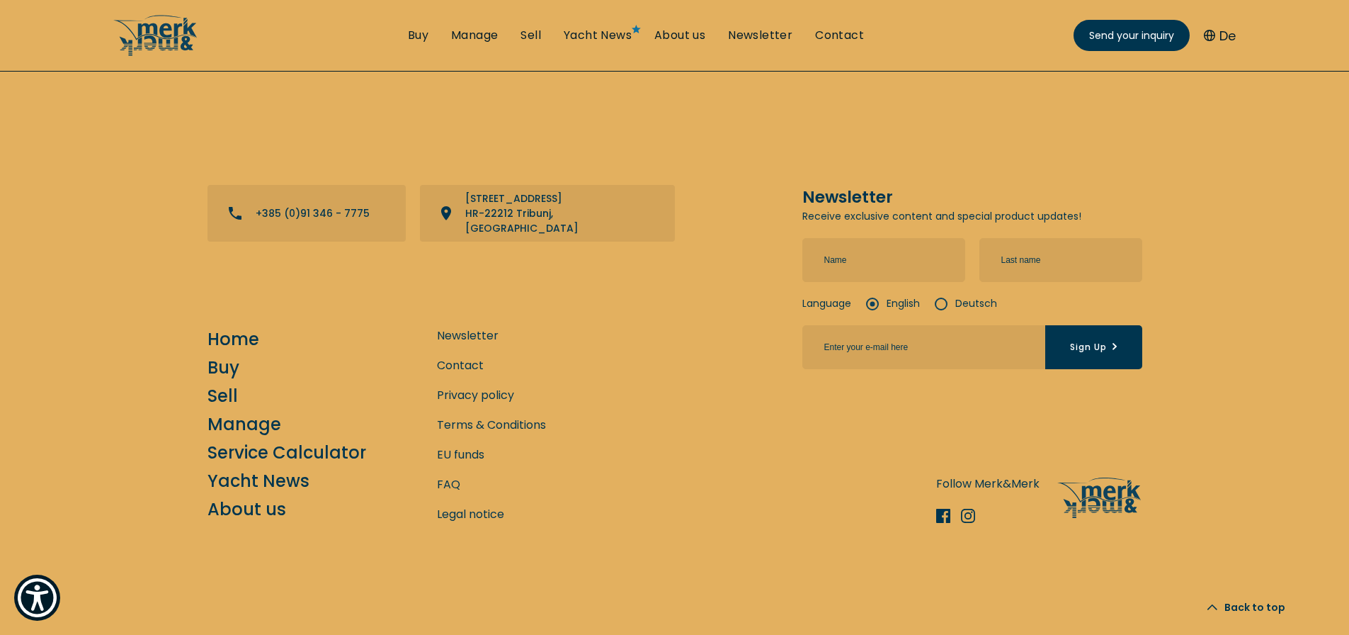
scroll to position [981, 0]
click at [149, 421] on div "Contact +385 (0)91 346 - 7775 View directions on a map Jurjevgradska 2, Marina …" at bounding box center [674, 352] width 1349 height 564
click at [467, 453] on link "EU funds" at bounding box center [460, 453] width 47 height 18
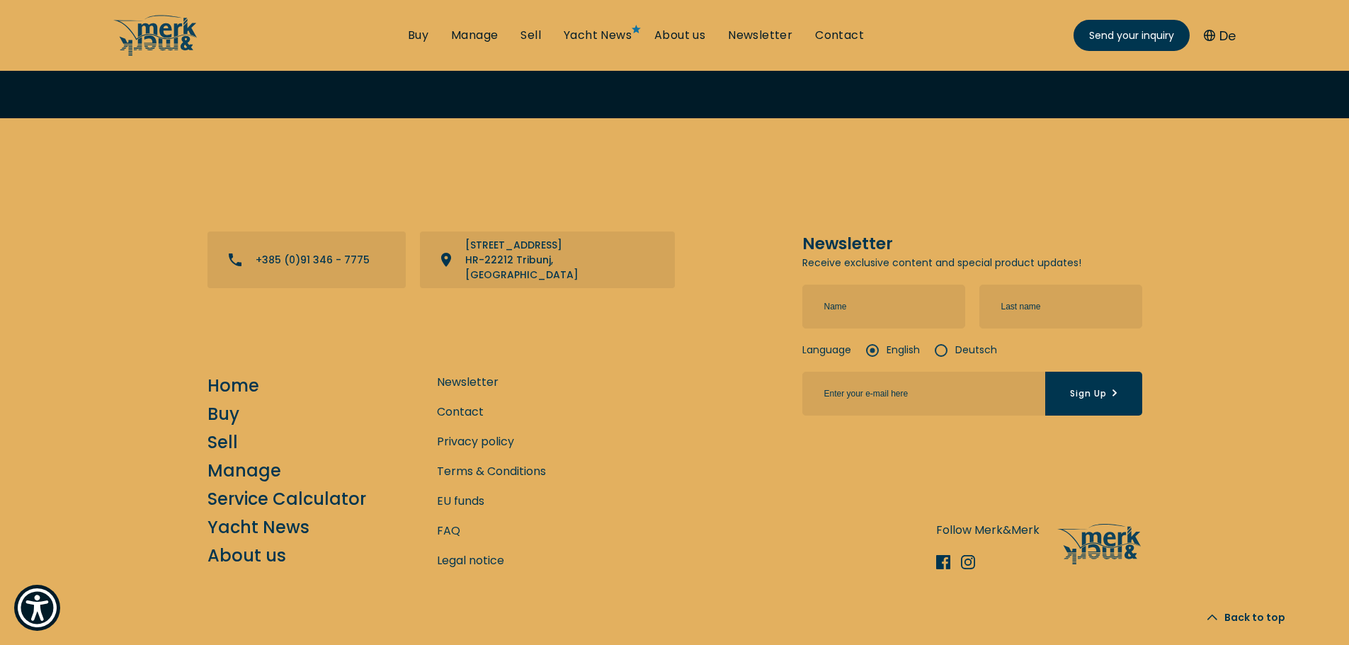
scroll to position [1983, 0]
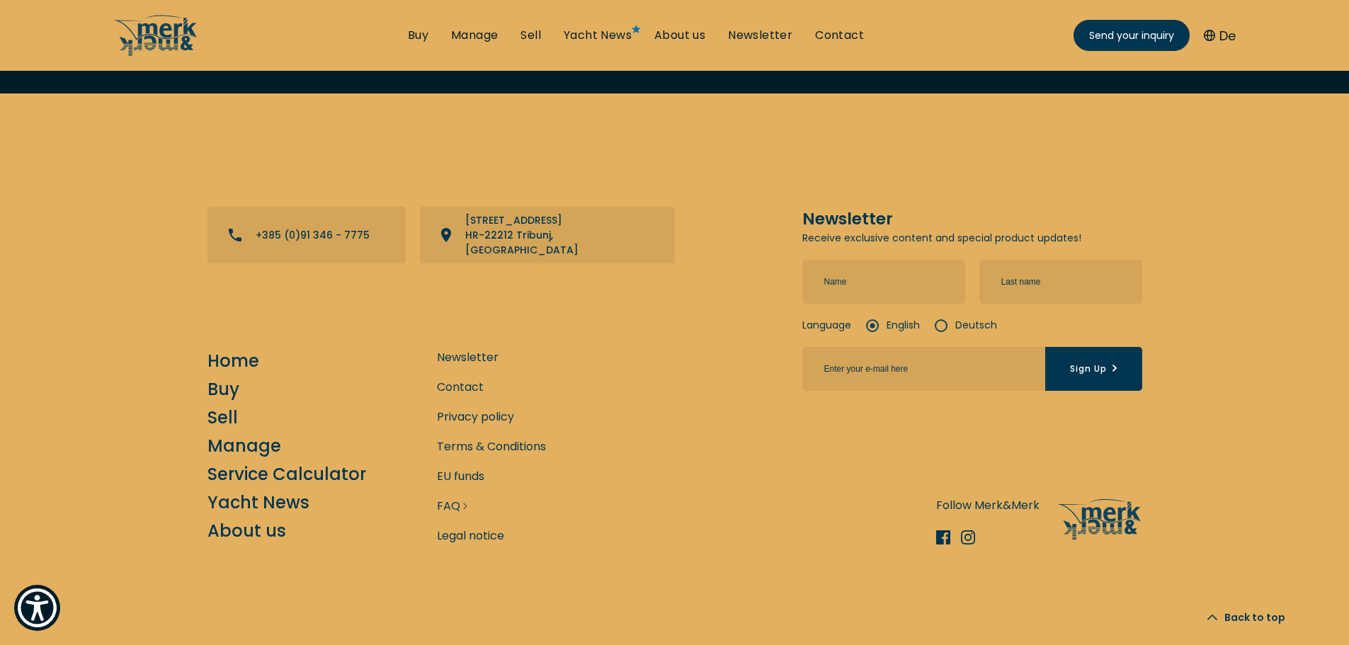
click at [440, 511] on link "FAQ" at bounding box center [448, 506] width 23 height 18
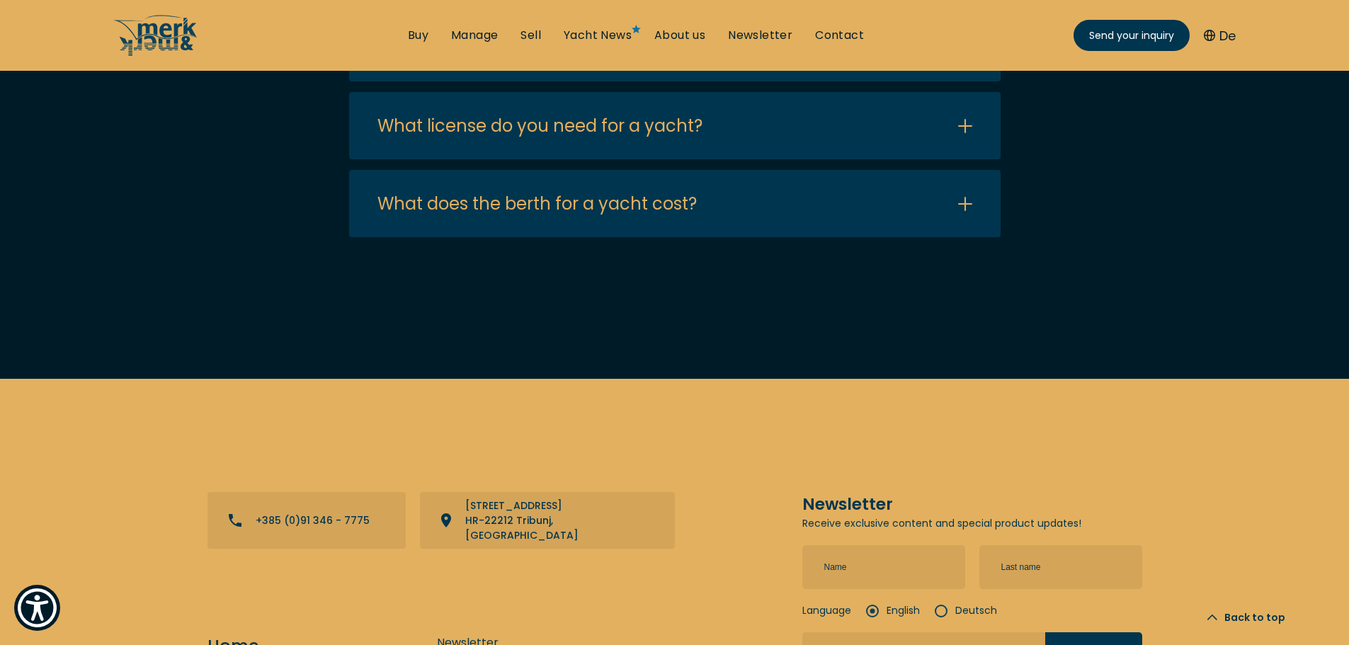
scroll to position [850, 0]
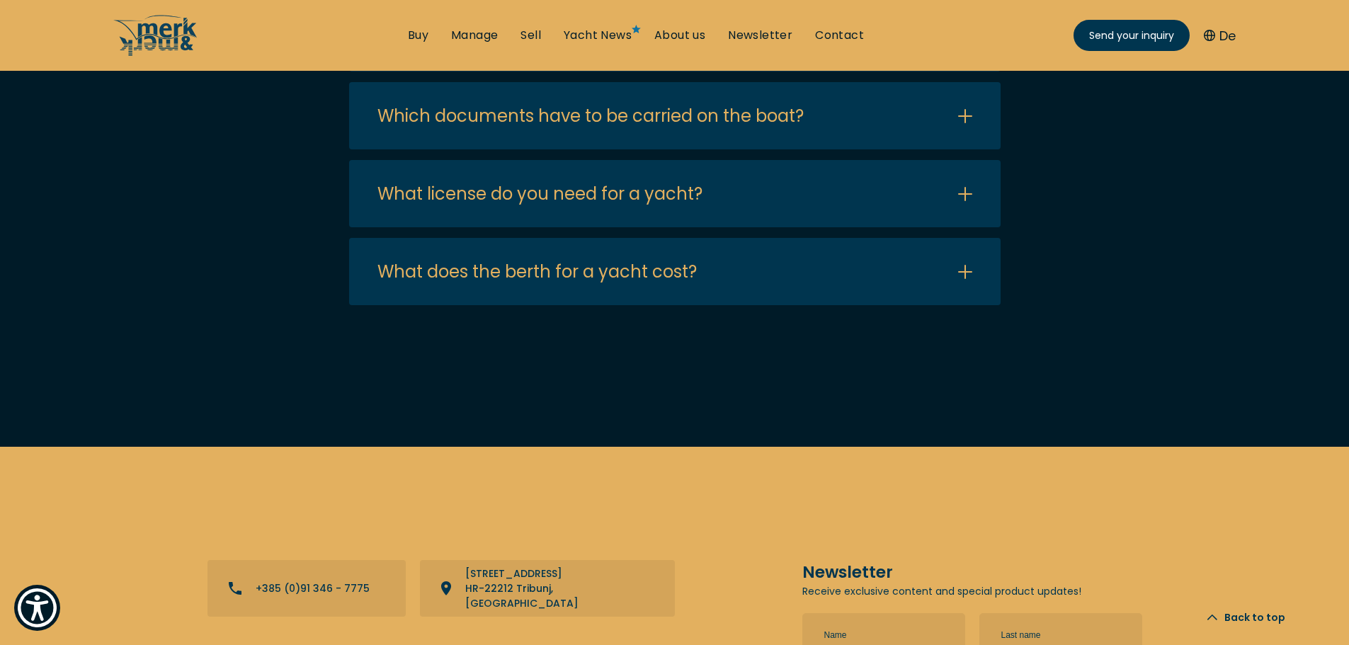
click at [495, 72] on button "Open/Close FAQ" at bounding box center [675, 37] width 652 height 67
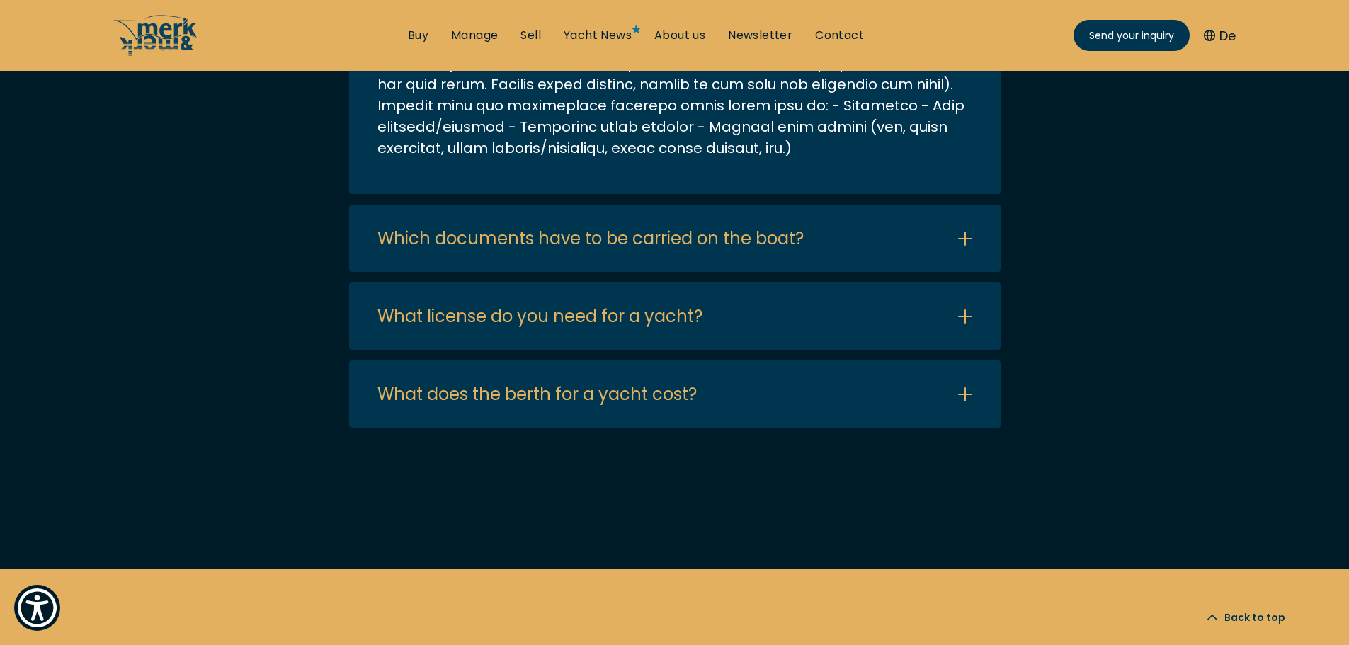
scroll to position [1062, 0]
